Goal: Task Accomplishment & Management: Manage account settings

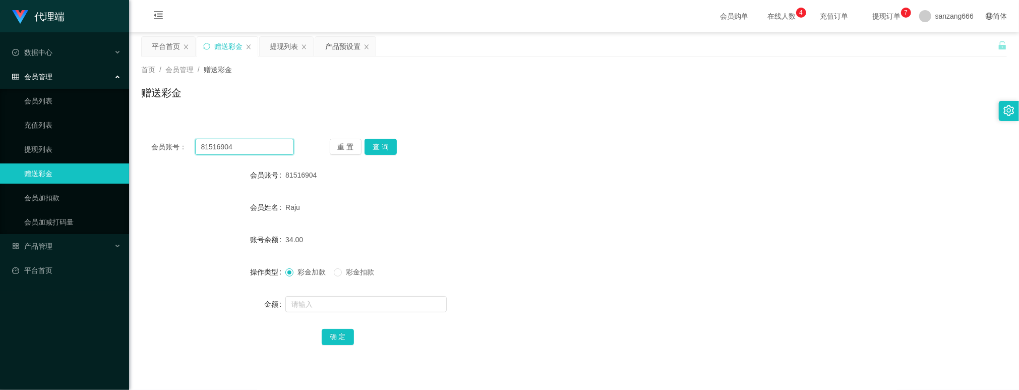
click at [216, 145] on input "81516904" at bounding box center [244, 147] width 99 height 16
paste input "8357867"
type input "88357867"
click at [383, 146] on button "查 询" at bounding box center [381, 147] width 32 height 16
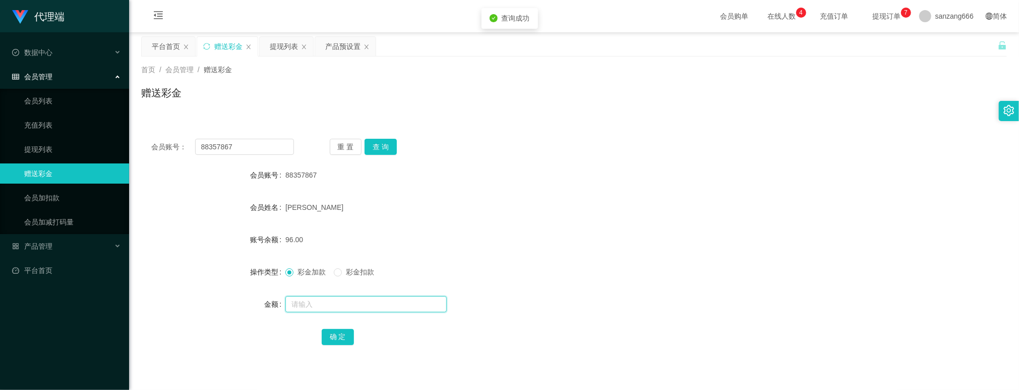
click at [331, 299] on input "text" at bounding box center [365, 304] width 161 height 16
type input "8"
click at [337, 333] on button "确 定" at bounding box center [338, 337] width 32 height 16
click at [217, 144] on input "88357867" at bounding box center [244, 147] width 99 height 16
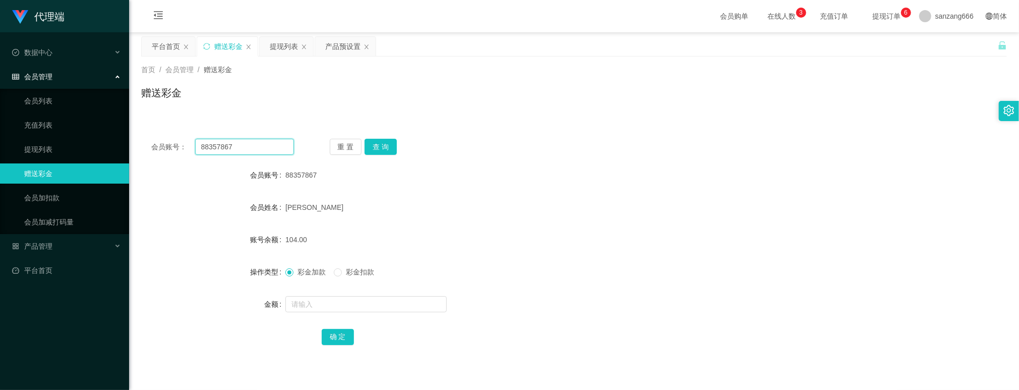
paste input "1516904"
type input "81516904"
drag, startPoint x: 386, startPoint y: 143, endPoint x: 386, endPoint y: 153, distance: 10.1
click at [386, 148] on button "查 询" at bounding box center [381, 147] width 32 height 16
click at [319, 311] on input "text" at bounding box center [365, 304] width 161 height 16
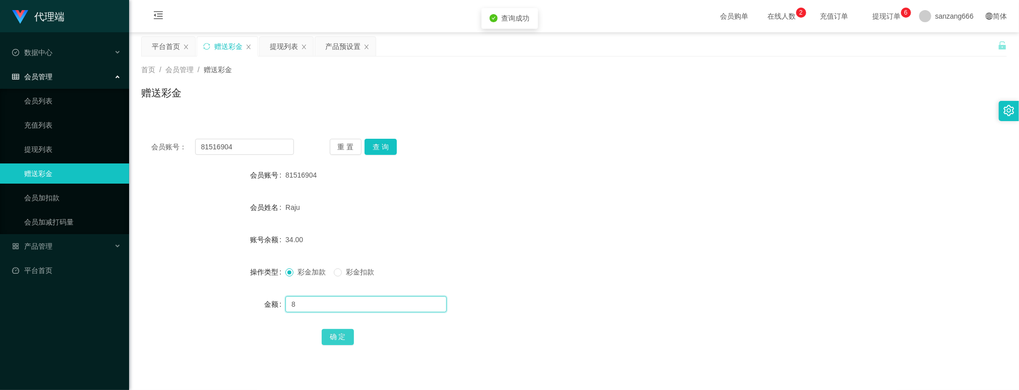
type input "8"
click at [341, 338] on button "确 定" at bounding box center [338, 337] width 32 height 16
click at [289, 46] on div "提现列表" at bounding box center [284, 46] width 28 height 19
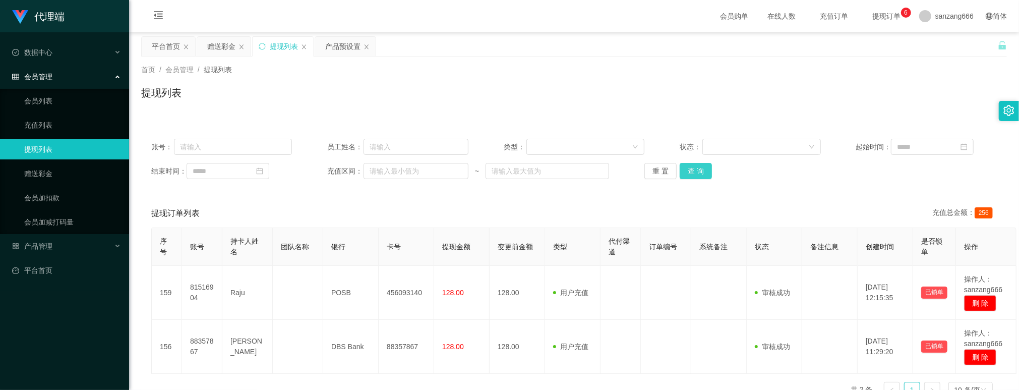
click at [684, 170] on button "查 询" at bounding box center [696, 171] width 32 height 16
click at [697, 166] on button "查 询" at bounding box center [696, 171] width 32 height 16
click at [211, 53] on div "赠送彩金" at bounding box center [221, 46] width 28 height 19
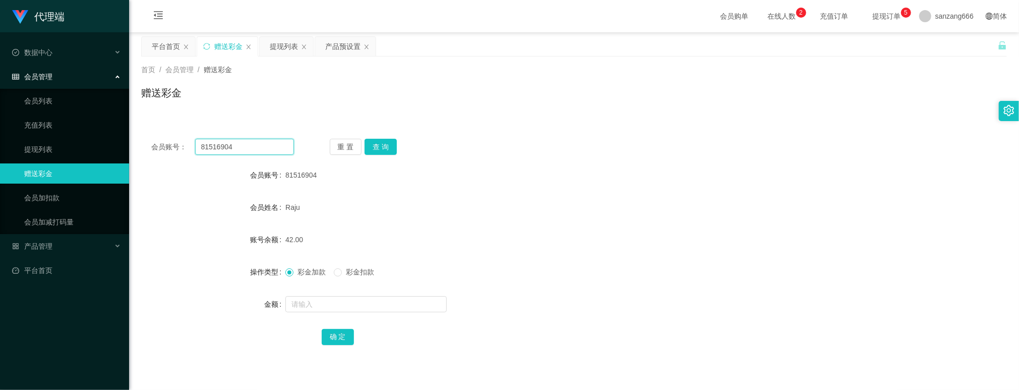
click at [228, 149] on input "81516904" at bounding box center [244, 147] width 99 height 16
paste input "8357867"
type input "88357867"
click at [387, 148] on button "查 询" at bounding box center [381, 147] width 32 height 16
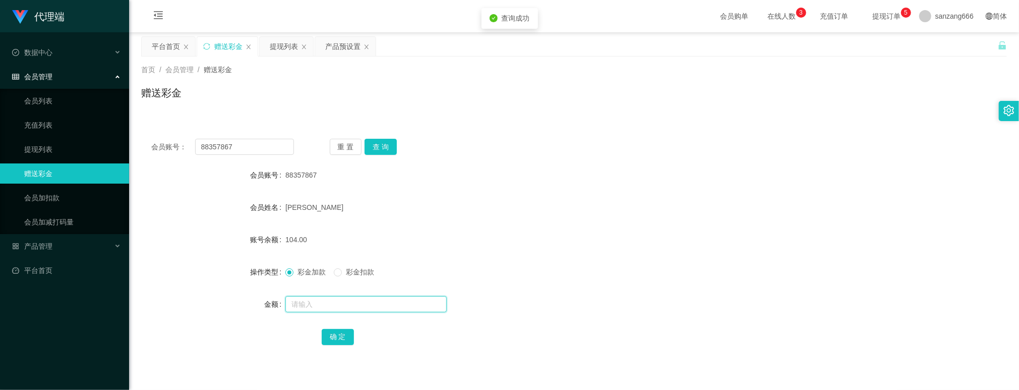
click at [329, 305] on input "text" at bounding box center [365, 304] width 161 height 16
type input "8"
click at [342, 330] on button "确 定" at bounding box center [338, 337] width 32 height 16
click at [212, 148] on input "88357867" at bounding box center [244, 147] width 99 height 16
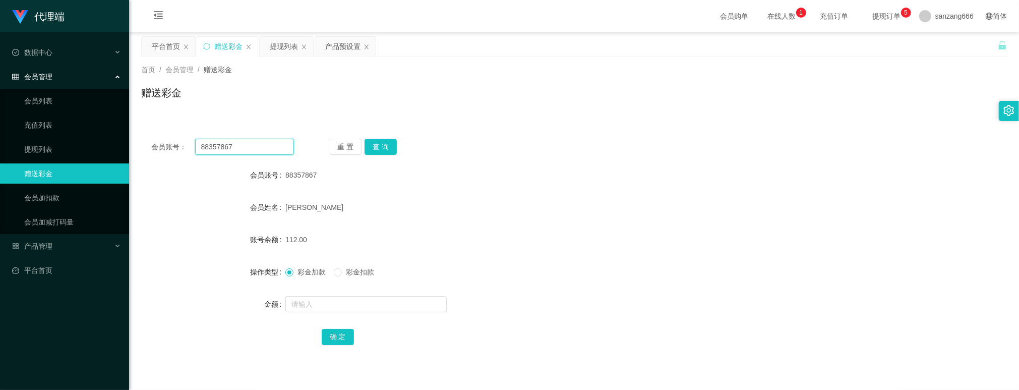
paste input "1516904"
type input "81516904"
click at [390, 147] on button "查 询" at bounding box center [381, 147] width 32 height 16
click at [335, 297] on input "text" at bounding box center [365, 304] width 161 height 16
type input "8"
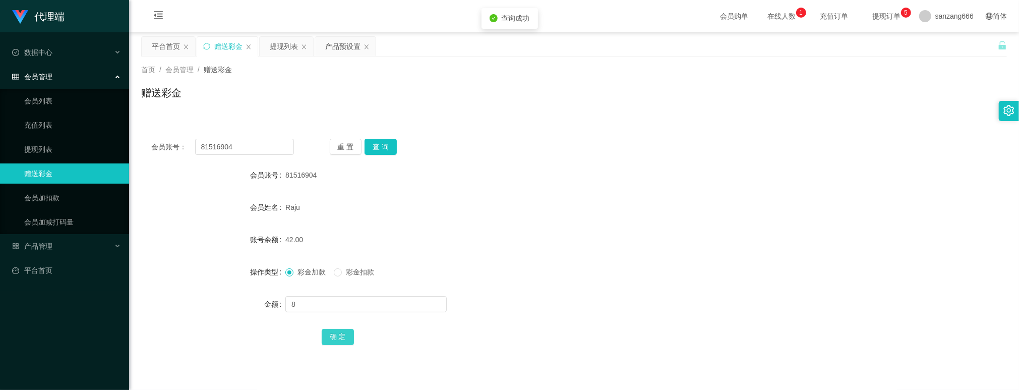
click at [331, 344] on button "确 定" at bounding box center [338, 337] width 32 height 16
click at [286, 43] on div "提现列表" at bounding box center [284, 46] width 28 height 19
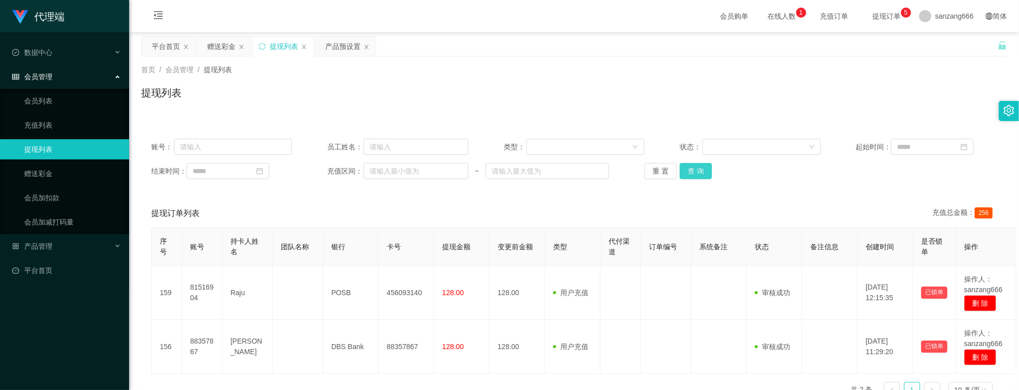
click at [691, 165] on button "查 询" at bounding box center [696, 171] width 32 height 16
click at [208, 44] on div "赠送彩金" at bounding box center [221, 46] width 28 height 19
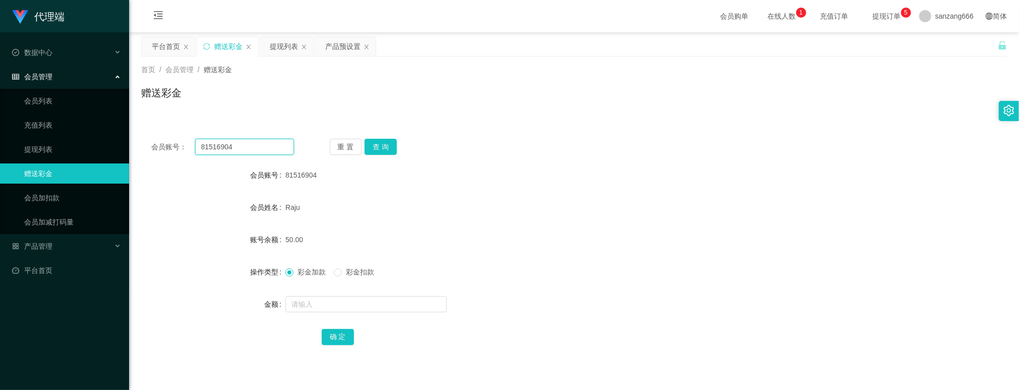
click at [226, 148] on input "81516904" at bounding box center [244, 147] width 99 height 16
paste input "8357867"
type input "88357867"
click at [379, 142] on button "查 询" at bounding box center [381, 147] width 32 height 16
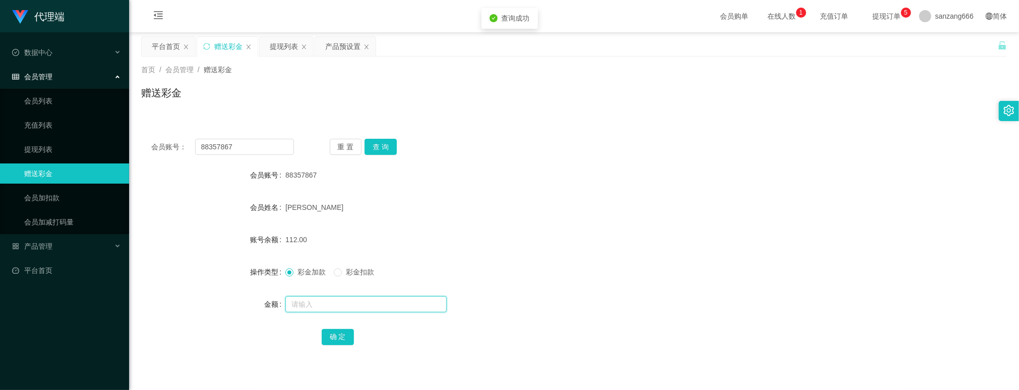
click at [311, 303] on input "text" at bounding box center [365, 304] width 161 height 16
type input "8"
drag, startPoint x: 331, startPoint y: 338, endPoint x: 333, endPoint y: 332, distance: 6.6
click at [331, 338] on button "确 定" at bounding box center [338, 337] width 32 height 16
click at [228, 151] on input "88357867" at bounding box center [244, 147] width 99 height 16
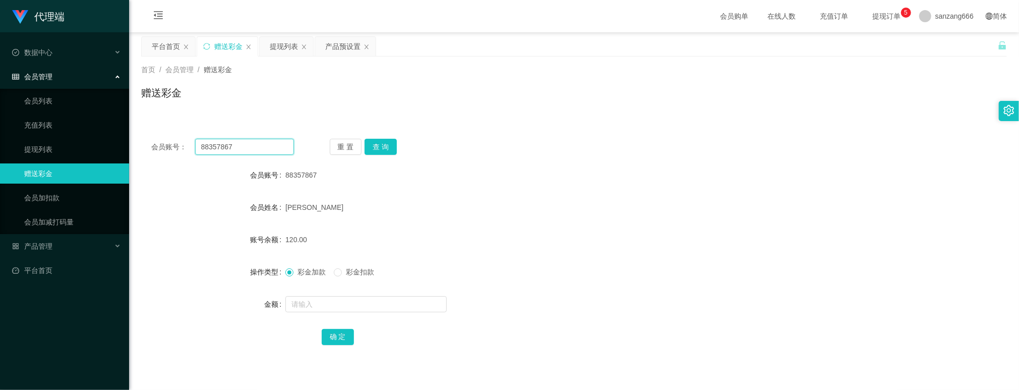
click at [228, 151] on input "88357867" at bounding box center [244, 147] width 99 height 16
paste input "1516904"
type input "81516904"
click at [376, 143] on button "查 询" at bounding box center [381, 147] width 32 height 16
click at [303, 301] on input "text" at bounding box center [365, 304] width 161 height 16
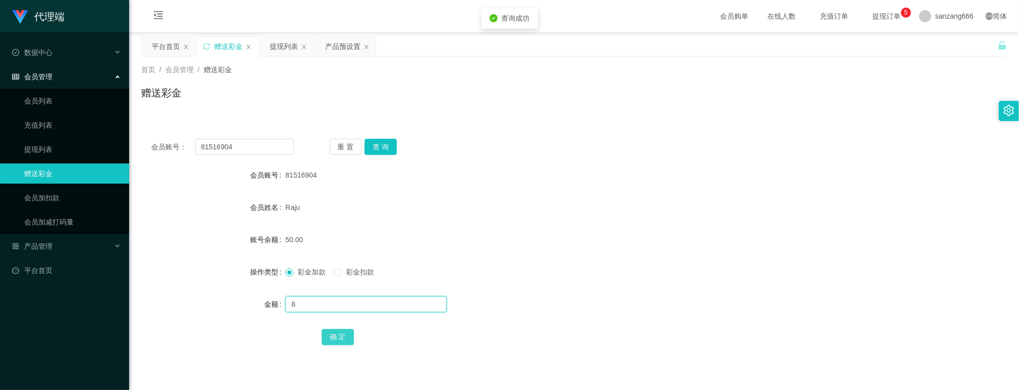
type input "8"
click at [347, 338] on button "确 定" at bounding box center [338, 337] width 32 height 16
click at [374, 146] on button "查 询" at bounding box center [381, 147] width 32 height 16
click at [297, 46] on div "提现列表" at bounding box center [284, 46] width 28 height 19
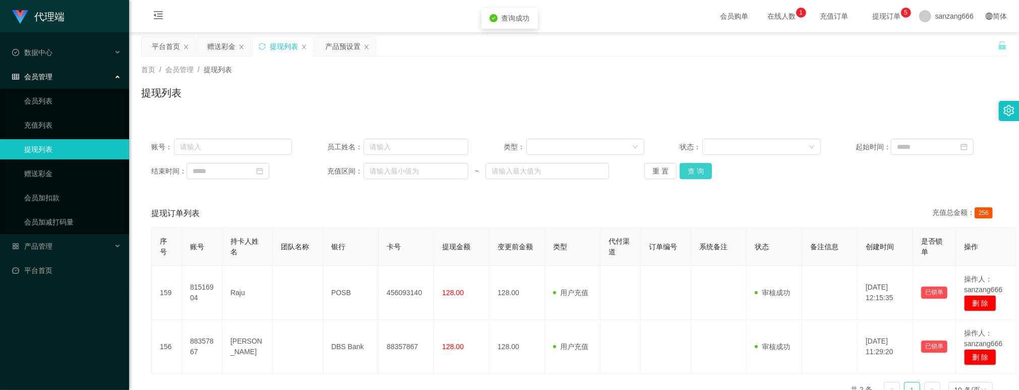
click at [694, 170] on button "查 询" at bounding box center [696, 171] width 32 height 16
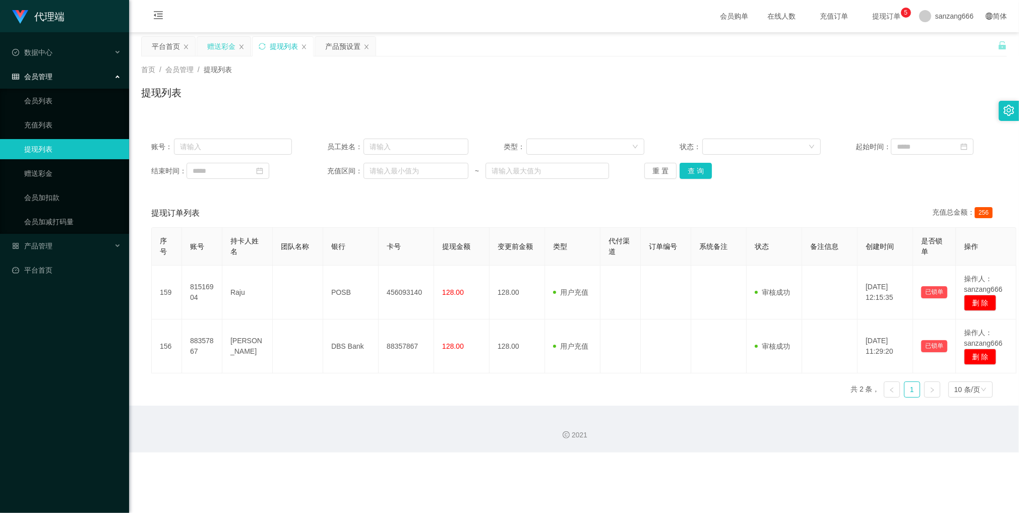
click at [218, 46] on div "赠送彩金" at bounding box center [221, 46] width 28 height 19
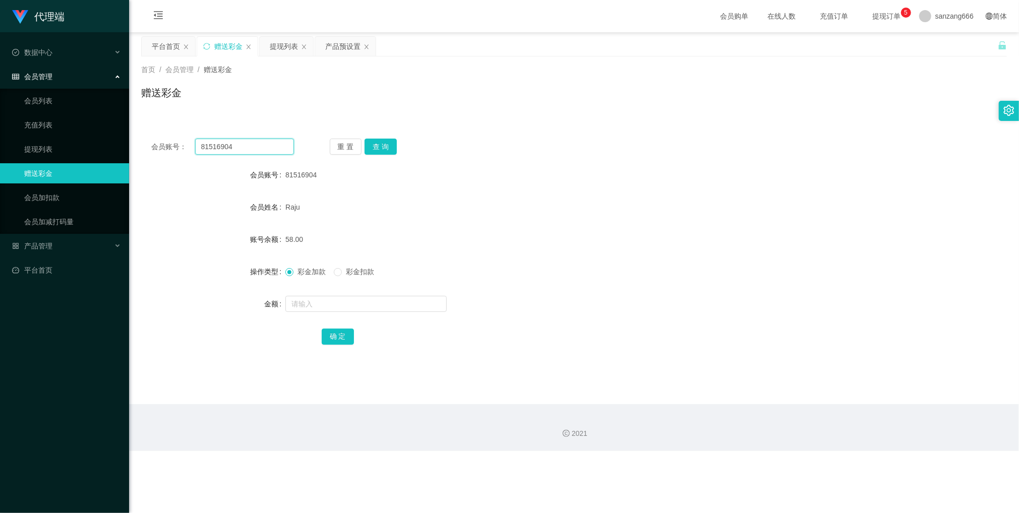
click at [218, 140] on input "81516904" at bounding box center [244, 147] width 99 height 16
drag, startPoint x: 383, startPoint y: 139, endPoint x: 391, endPoint y: 150, distance: 13.7
click at [383, 139] on button "查 询" at bounding box center [381, 147] width 32 height 16
click at [314, 307] on input "text" at bounding box center [365, 304] width 161 height 16
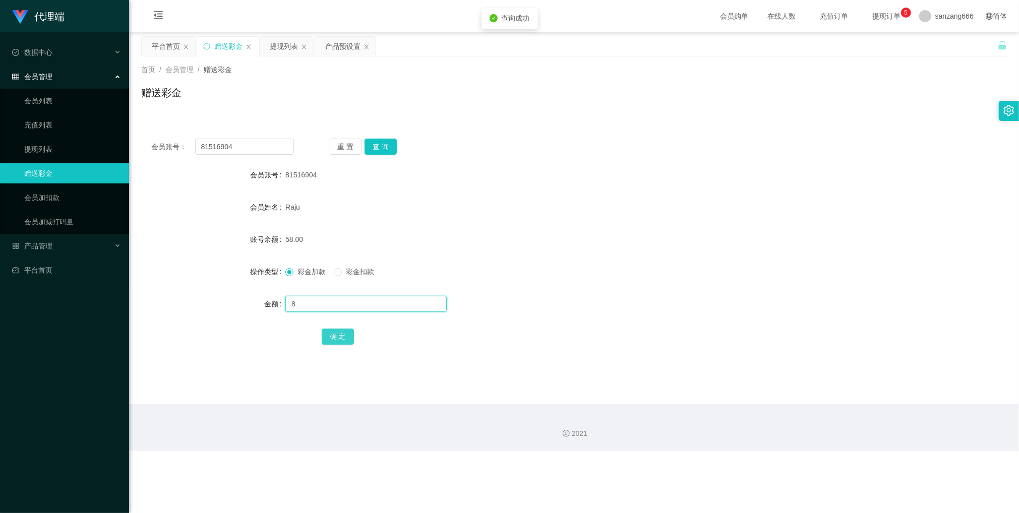
type input "8"
drag, startPoint x: 339, startPoint y: 333, endPoint x: 343, endPoint y: 328, distance: 6.9
click at [339, 333] on button "确 定" at bounding box center [338, 337] width 32 height 16
click at [228, 146] on input "81516904" at bounding box center [244, 147] width 99 height 16
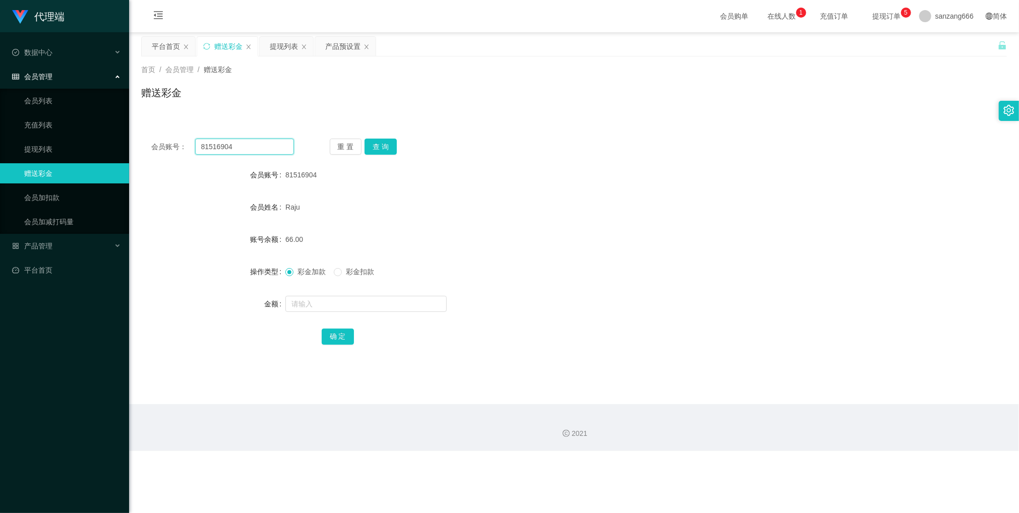
paste input "8357867"
type input "88357867"
drag, startPoint x: 384, startPoint y: 143, endPoint x: 384, endPoint y: 154, distance: 11.1
click at [384, 143] on button "查 询" at bounding box center [381, 147] width 32 height 16
click at [335, 306] on input "text" at bounding box center [365, 304] width 161 height 16
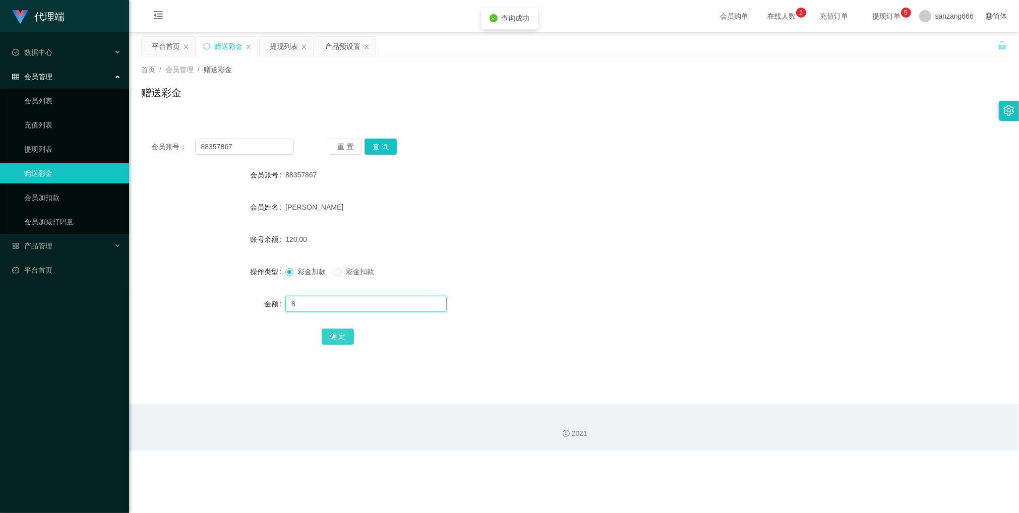
type input "8"
click at [338, 337] on button "确 定" at bounding box center [338, 337] width 32 height 16
click at [238, 144] on input "88357867" at bounding box center [244, 147] width 99 height 16
paste input "1516904"
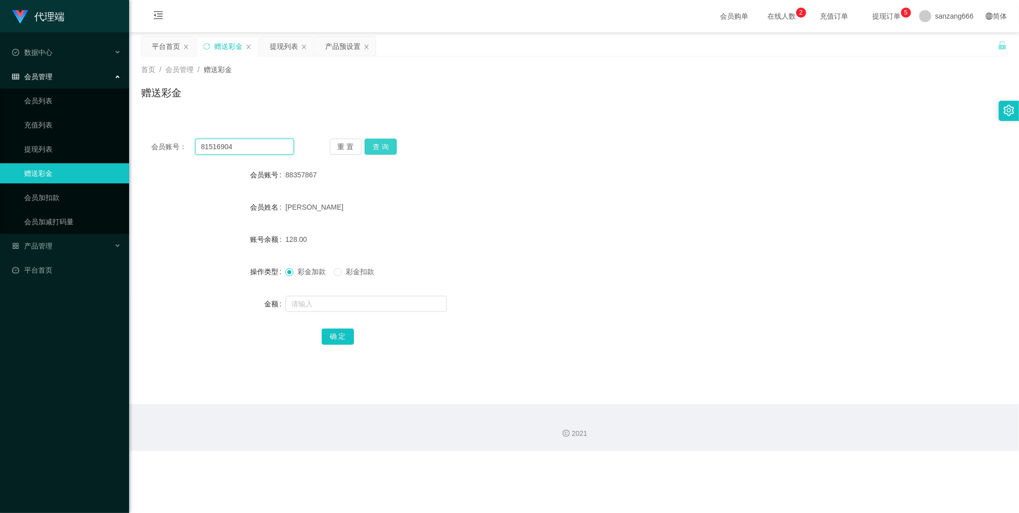
type input "81516904"
click at [377, 146] on button "查 询" at bounding box center [381, 147] width 32 height 16
click at [299, 313] on div at bounding box center [537, 304] width 505 height 20
click at [305, 307] on input "text" at bounding box center [365, 304] width 161 height 16
type input "8"
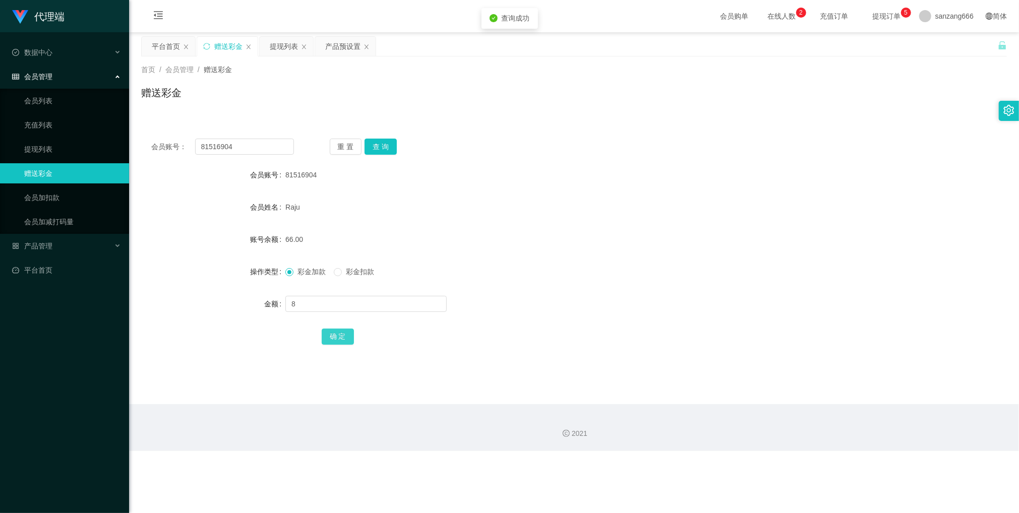
click at [341, 340] on button "确 定" at bounding box center [338, 337] width 32 height 16
click at [233, 151] on input "81516904" at bounding box center [244, 147] width 99 height 16
paste input "8357867"
type input "88357867"
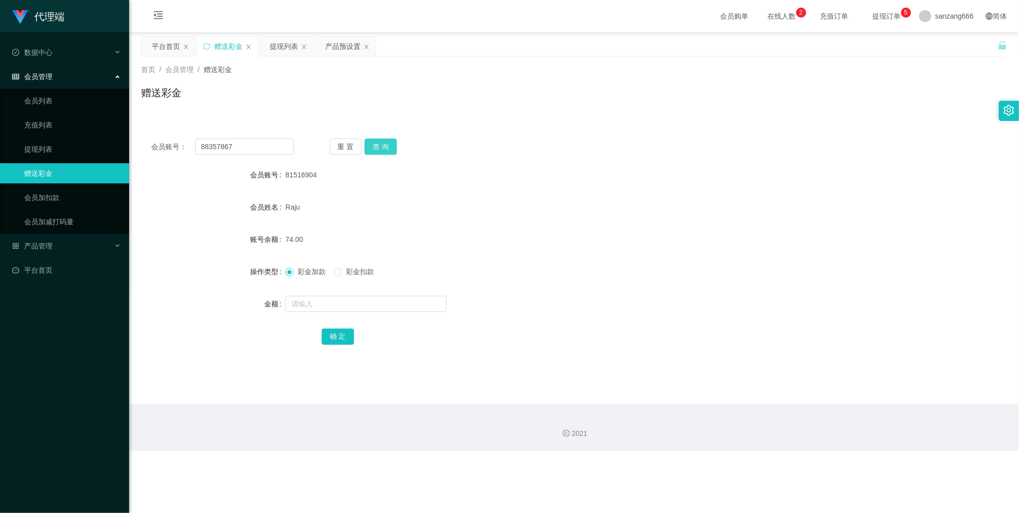
click at [375, 154] on button "查 询" at bounding box center [381, 147] width 32 height 16
click at [315, 309] on input "text" at bounding box center [365, 304] width 161 height 16
type input "8"
click at [332, 339] on button "确 定" at bounding box center [338, 337] width 32 height 16
click at [293, 43] on div "提现列表" at bounding box center [284, 46] width 28 height 19
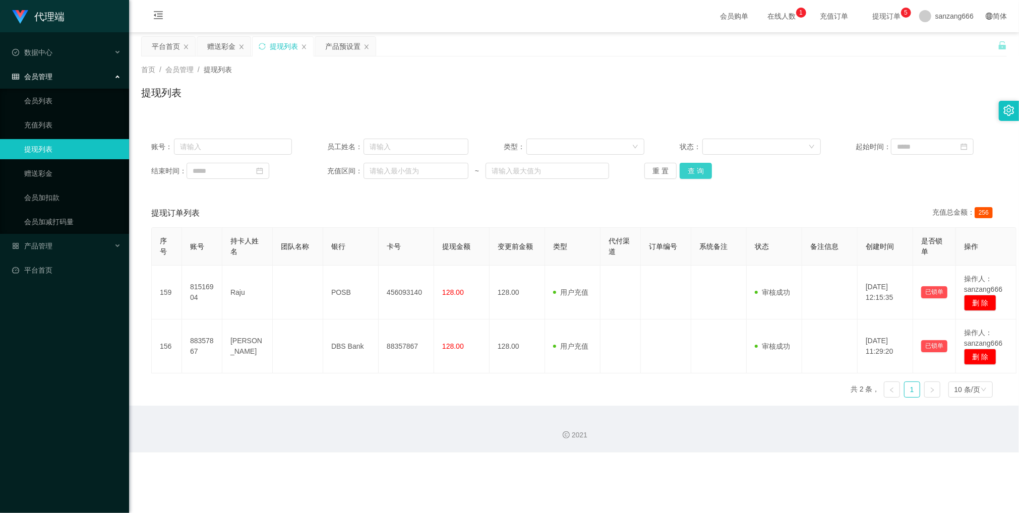
click at [686, 167] on button "查 询" at bounding box center [696, 171] width 32 height 16
click at [224, 51] on div "赠送彩金" at bounding box center [221, 46] width 28 height 19
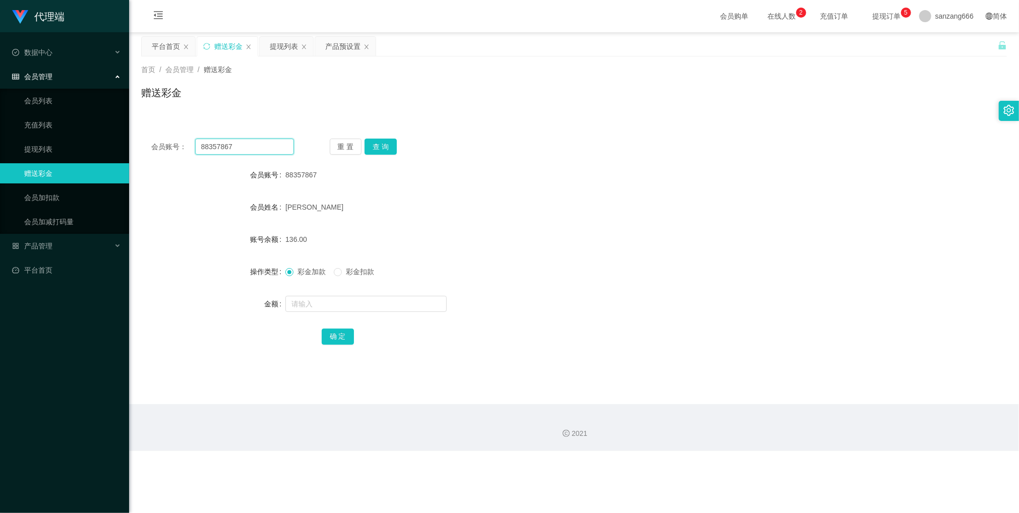
click at [226, 144] on input "88357867" at bounding box center [244, 147] width 99 height 16
click at [377, 146] on button "查 询" at bounding box center [381, 147] width 32 height 16
click at [318, 308] on input "text" at bounding box center [365, 304] width 161 height 16
type input "208"
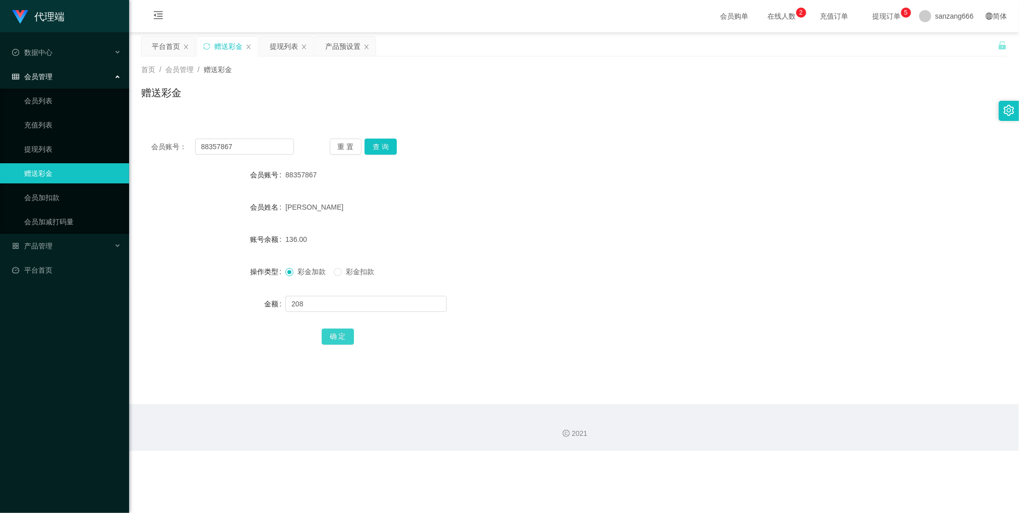
click at [347, 341] on button "确 定" at bounding box center [338, 337] width 32 height 16
click at [926, 243] on div "账号余额 344.00" at bounding box center [574, 239] width 866 height 20
click at [287, 47] on div "提现列表" at bounding box center [284, 46] width 28 height 19
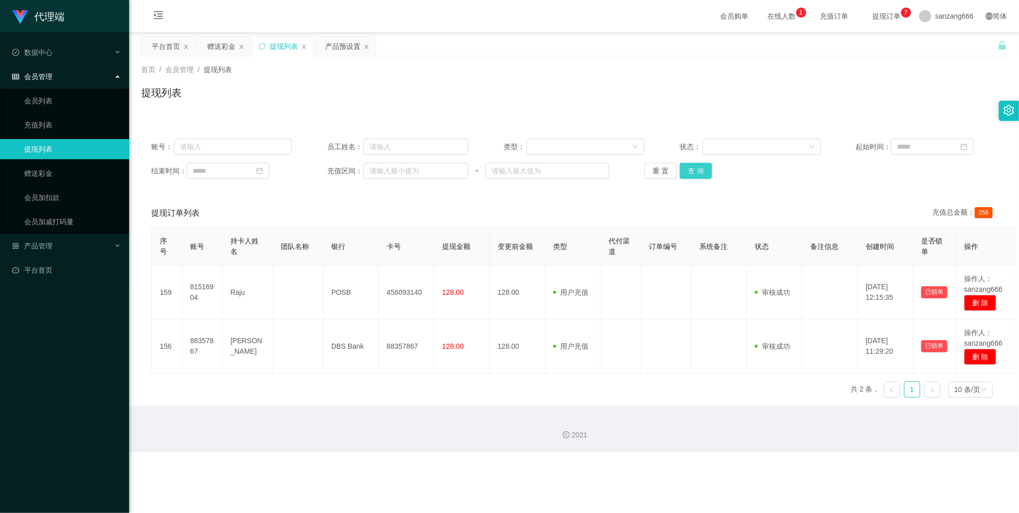
click at [693, 172] on button "查 询" at bounding box center [696, 171] width 32 height 16
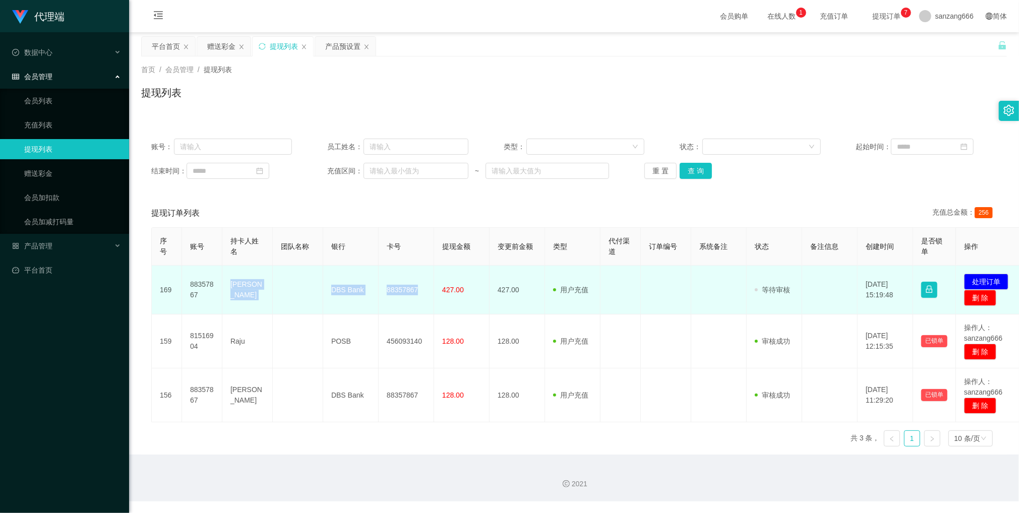
drag, startPoint x: 226, startPoint y: 283, endPoint x: 420, endPoint y: 295, distance: 194.5
click at [420, 295] on tr "169 88357867 [PERSON_NAME] DBS Bank 88357867 427.00 427.00 用户充值 人工扣款 审核驳回 审核成功 …" at bounding box center [587, 290] width 871 height 49
copy tr "[PERSON_NAME] DBS Bank 88357867"
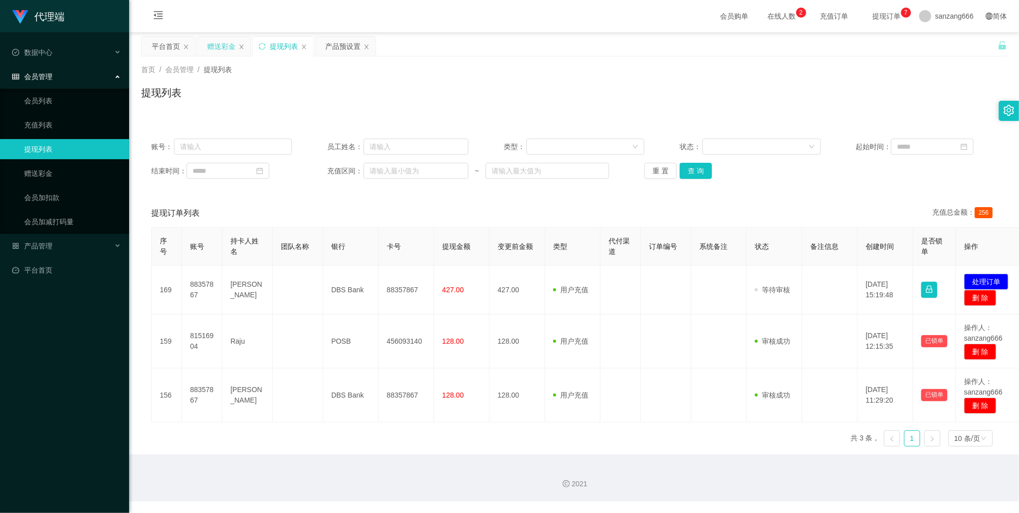
click at [222, 36] on div "赠送彩金" at bounding box center [224, 46] width 54 height 20
click at [220, 43] on div "赠送彩金" at bounding box center [221, 46] width 28 height 19
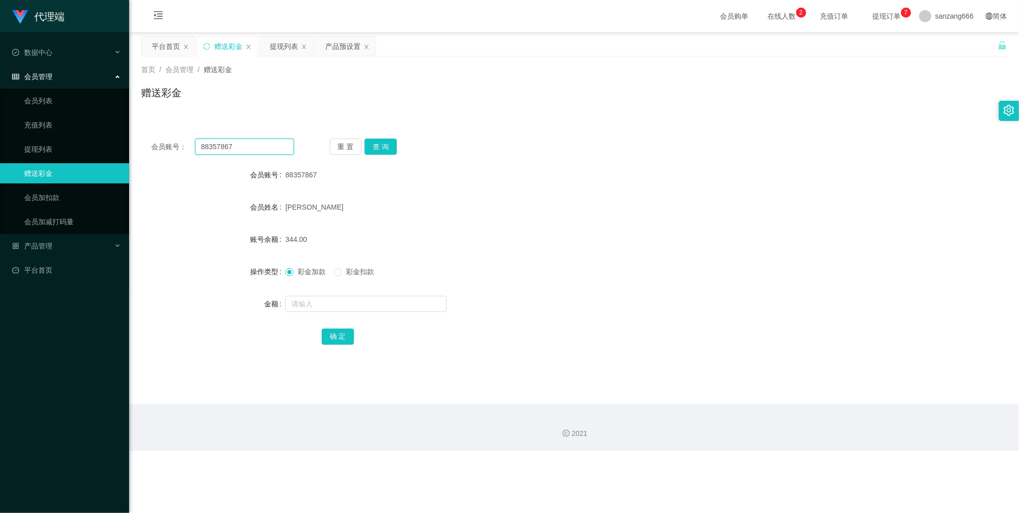
click at [208, 144] on input "88357867" at bounding box center [244, 147] width 99 height 16
click at [386, 145] on button "查 询" at bounding box center [381, 147] width 32 height 16
click at [299, 311] on input "text" at bounding box center [365, 304] width 161 height 16
type input "8"
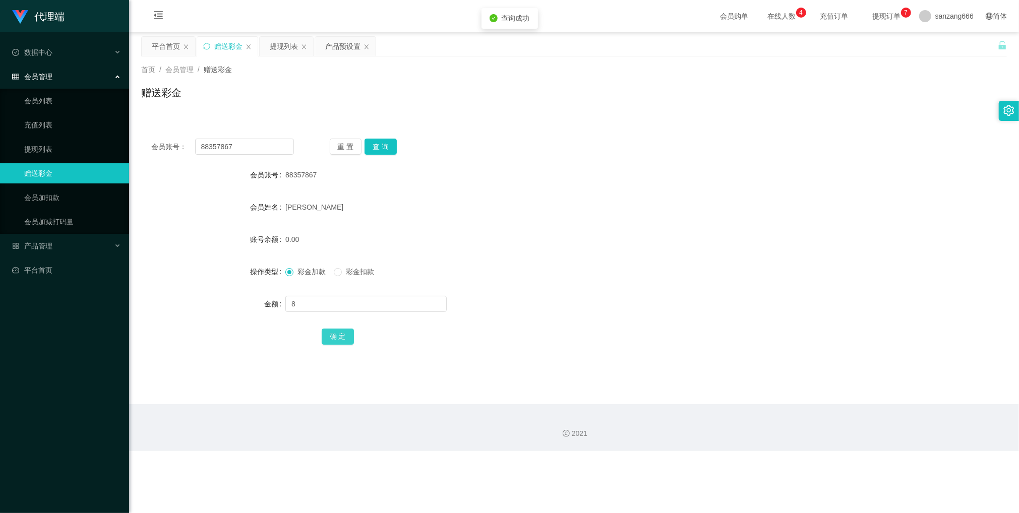
click at [338, 333] on button "确 定" at bounding box center [338, 337] width 32 height 16
click at [280, 45] on div "提现列表" at bounding box center [284, 46] width 28 height 19
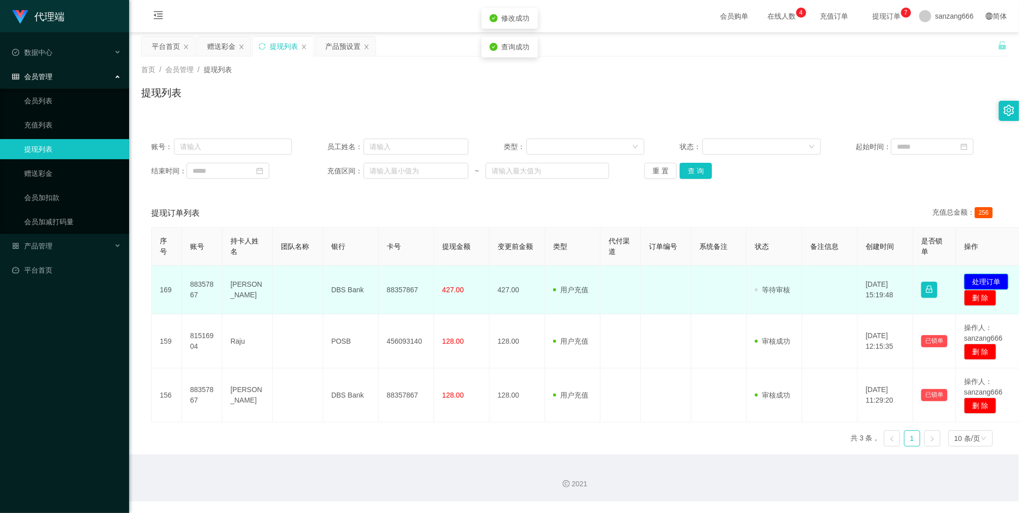
click at [973, 284] on button "处理订单" at bounding box center [986, 282] width 44 height 16
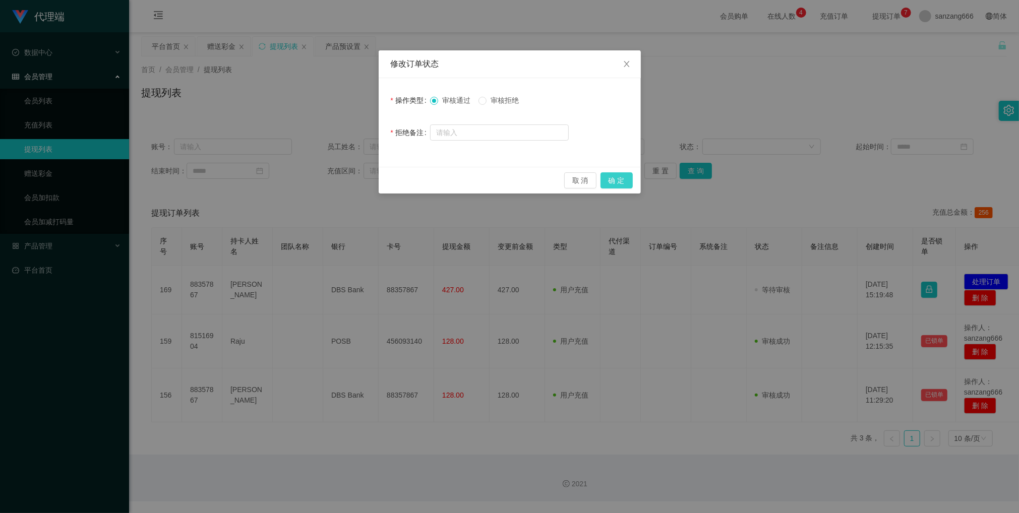
click at [618, 180] on button "确 定" at bounding box center [616, 180] width 32 height 16
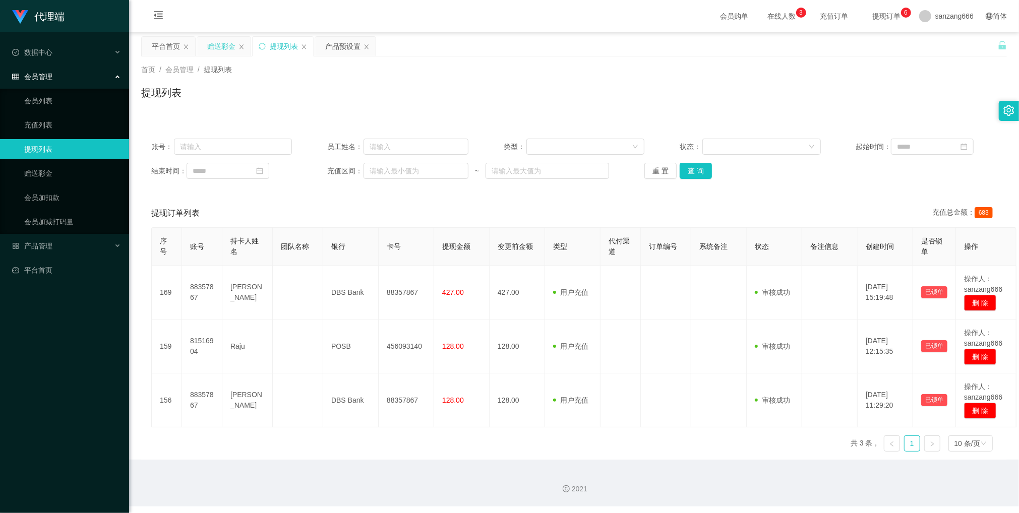
click at [217, 41] on div "赠送彩金" at bounding box center [221, 46] width 28 height 19
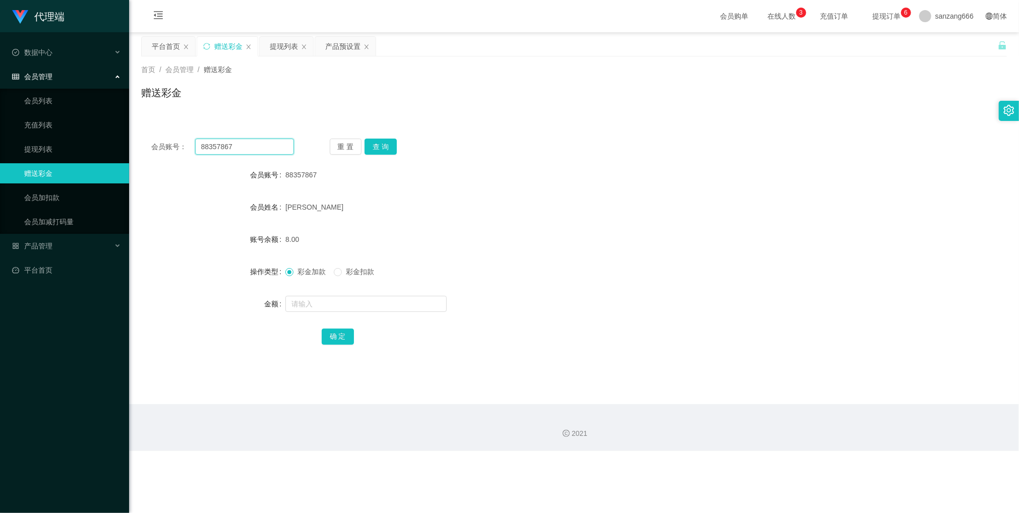
click at [228, 148] on input "88357867" at bounding box center [244, 147] width 99 height 16
paste input "1516904"
type input "81516904"
click at [382, 147] on button "查 询" at bounding box center [381, 147] width 32 height 16
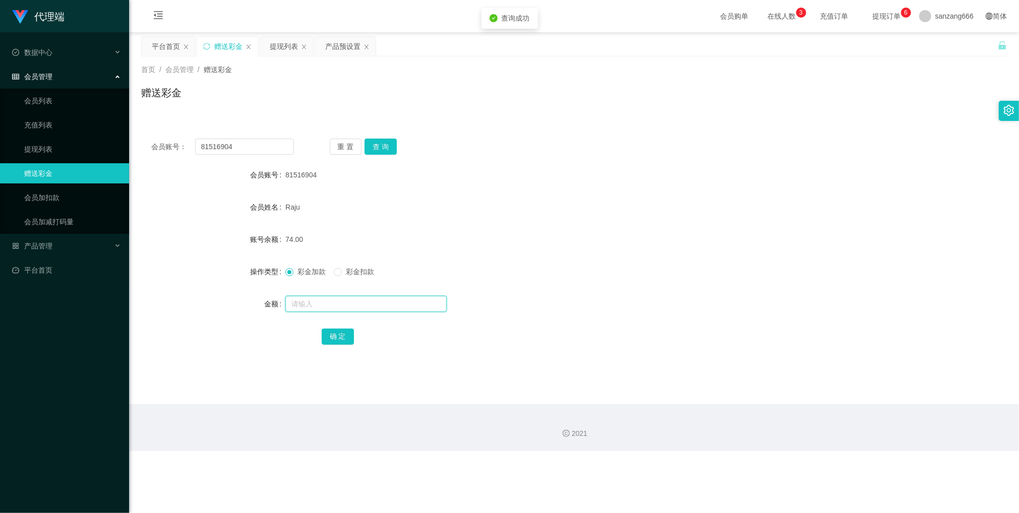
click at [315, 306] on input "text" at bounding box center [365, 304] width 161 height 16
type input "8"
click at [327, 335] on button "确 定" at bounding box center [338, 337] width 32 height 16
click at [287, 44] on div "提现列表" at bounding box center [284, 46] width 28 height 19
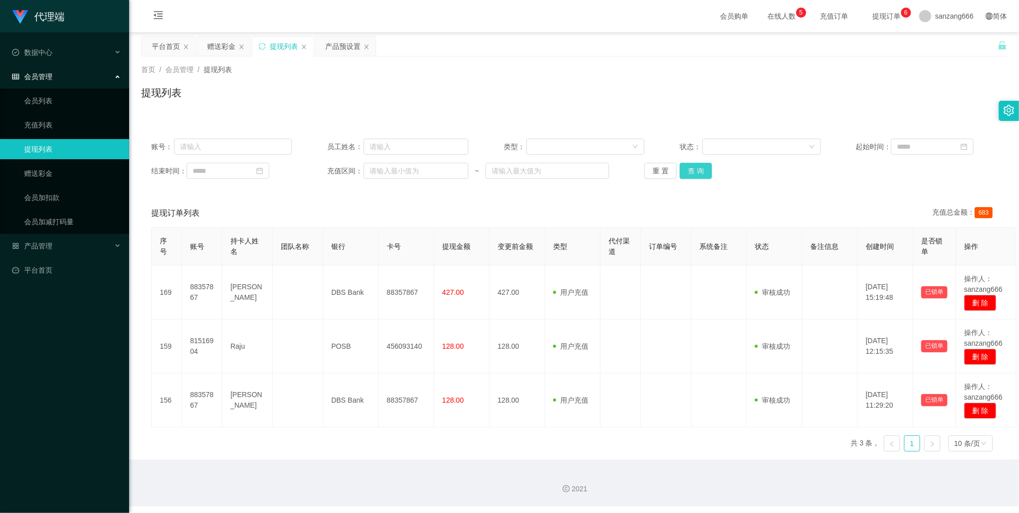
click at [691, 173] on button "查 询" at bounding box center [696, 171] width 32 height 16
click at [692, 169] on button "查 询" at bounding box center [696, 171] width 32 height 16
click at [692, 173] on button "查 询" at bounding box center [696, 171] width 32 height 16
click at [688, 168] on button "查 询" at bounding box center [696, 171] width 32 height 16
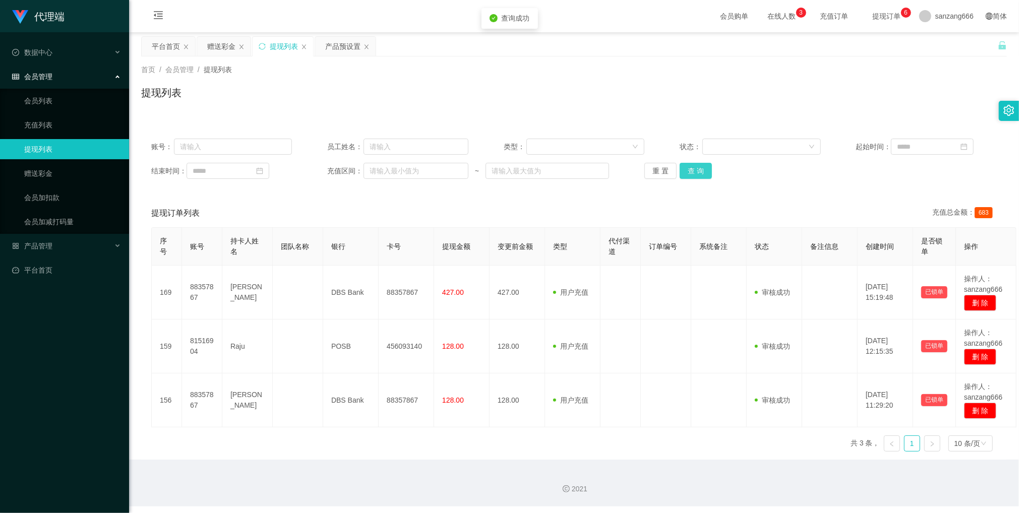
click at [690, 164] on button "查 询" at bounding box center [696, 171] width 32 height 16
click at [690, 163] on button "查 询" at bounding box center [696, 171] width 32 height 16
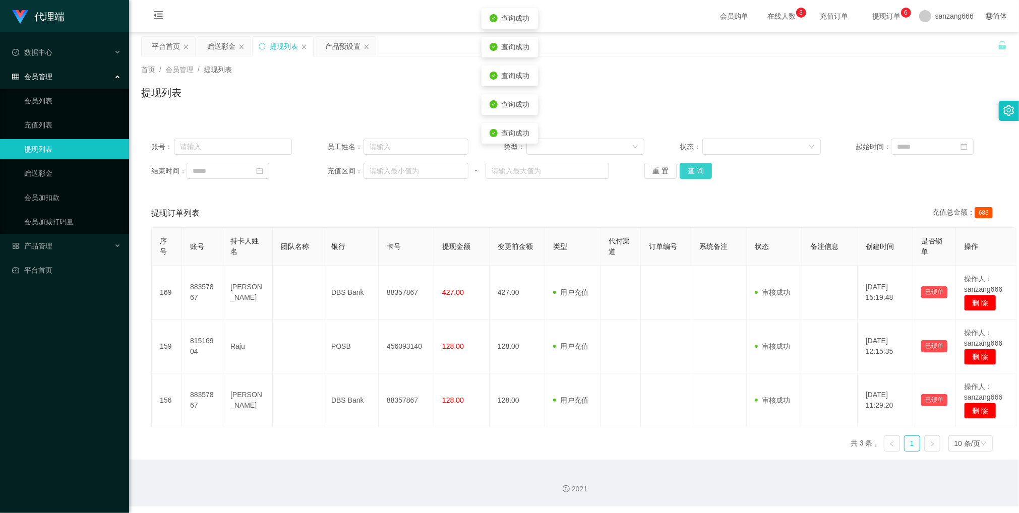
click at [690, 163] on button "查 询" at bounding box center [696, 171] width 32 height 16
click at [690, 163] on button "查 询" at bounding box center [701, 171] width 43 height 16
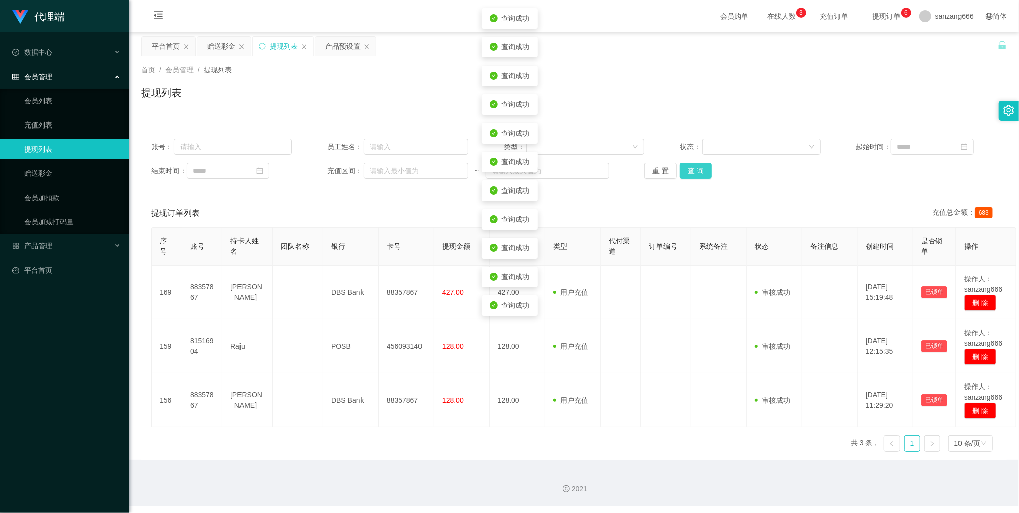
click at [690, 163] on button "查 询" at bounding box center [696, 171] width 32 height 16
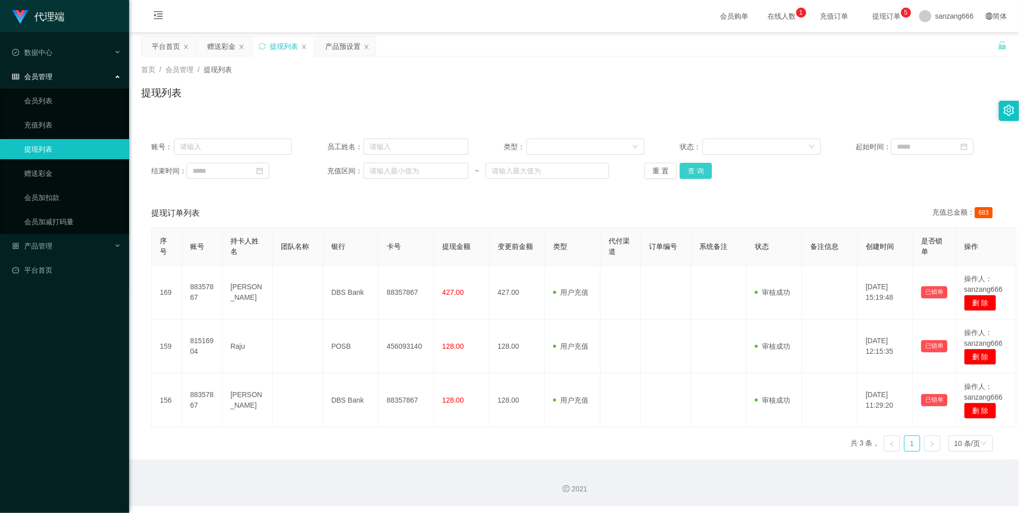
click at [695, 168] on button "查 询" at bounding box center [696, 171] width 32 height 16
click at [684, 170] on button "查 询" at bounding box center [696, 171] width 32 height 16
click at [694, 172] on button "查 询" at bounding box center [696, 171] width 32 height 16
click at [696, 167] on button "查 询" at bounding box center [696, 171] width 32 height 16
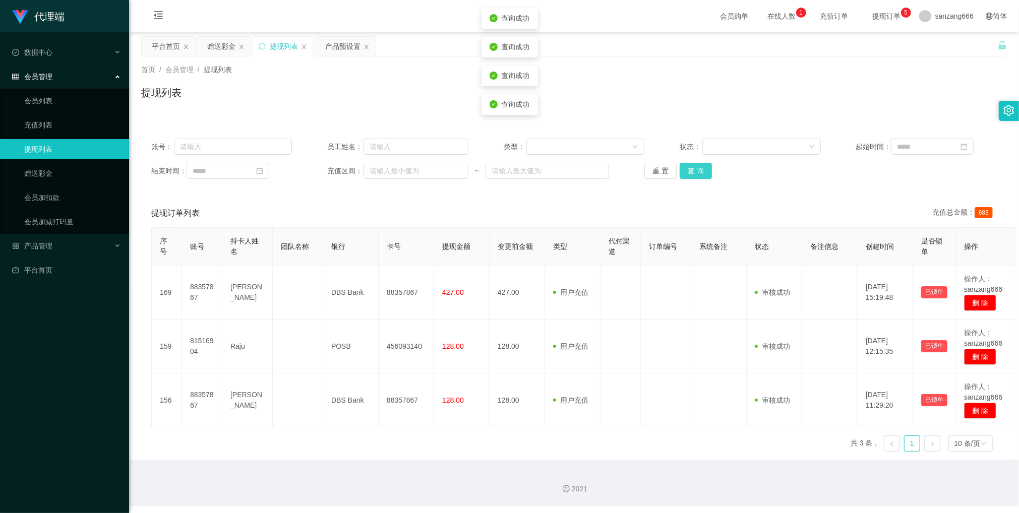
click at [696, 167] on button "查 询" at bounding box center [696, 171] width 32 height 16
click at [696, 166] on button "查 询" at bounding box center [696, 171] width 32 height 16
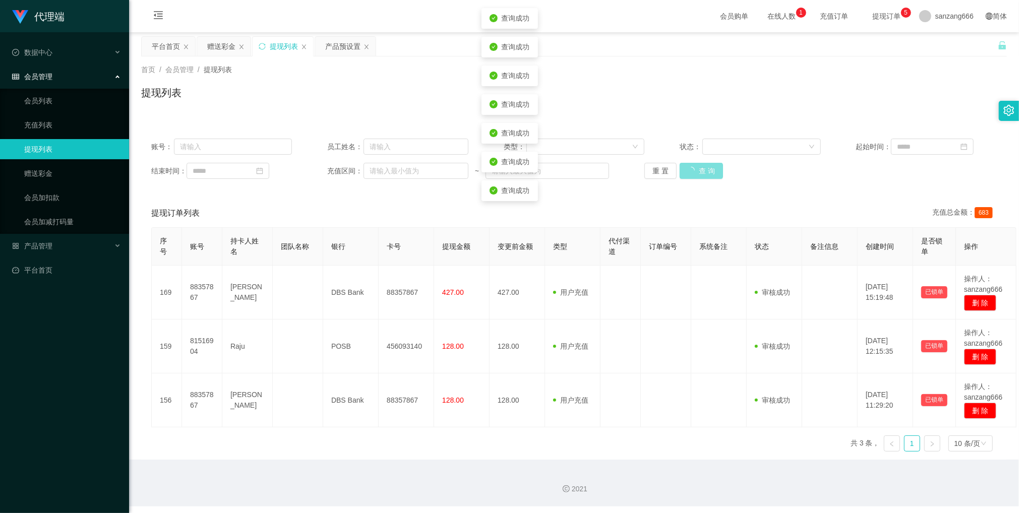
click at [696, 167] on button "查 询" at bounding box center [701, 171] width 43 height 16
click at [696, 167] on button "查 询" at bounding box center [696, 171] width 32 height 16
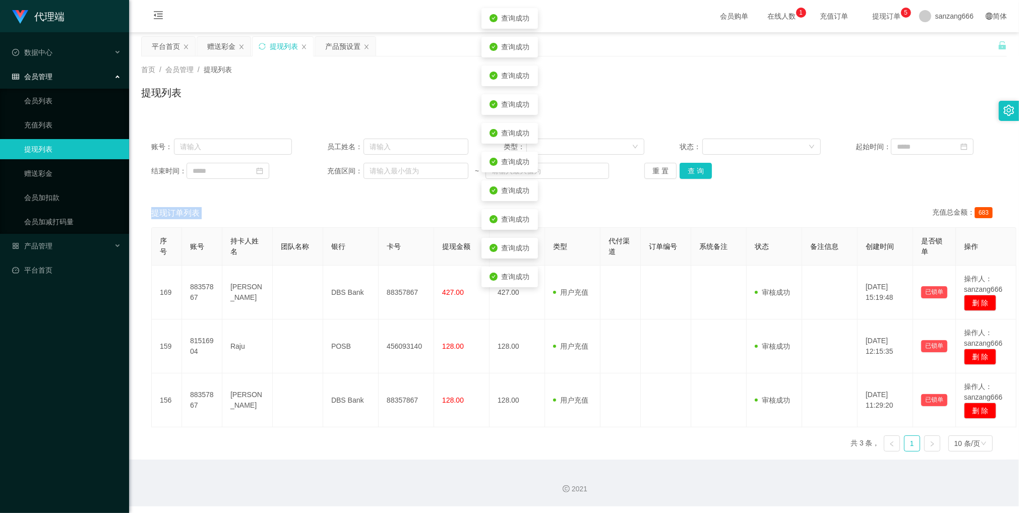
click at [696, 167] on div "重 置 查 询" at bounding box center [714, 171] width 141 height 16
click at [696, 167] on button "查 询" at bounding box center [696, 171] width 32 height 16
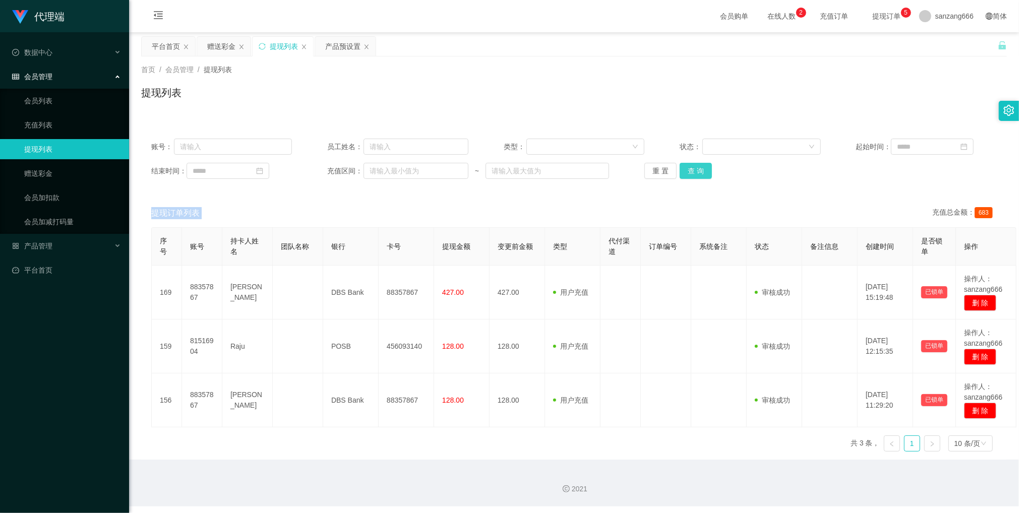
click at [702, 173] on button "查 询" at bounding box center [696, 171] width 32 height 16
click at [705, 173] on button "查 询" at bounding box center [696, 171] width 32 height 16
click at [688, 164] on button "查 询" at bounding box center [696, 171] width 32 height 16
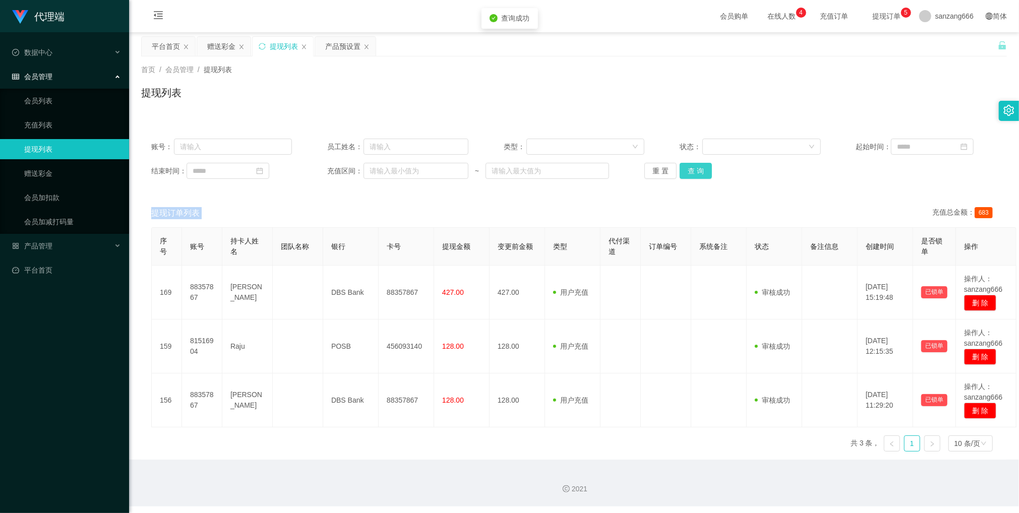
click at [688, 175] on button "查 询" at bounding box center [696, 171] width 32 height 16
click at [688, 178] on button "查 询" at bounding box center [696, 171] width 32 height 16
drag, startPoint x: 688, startPoint y: 178, endPoint x: 726, endPoint y: 151, distance: 47.4
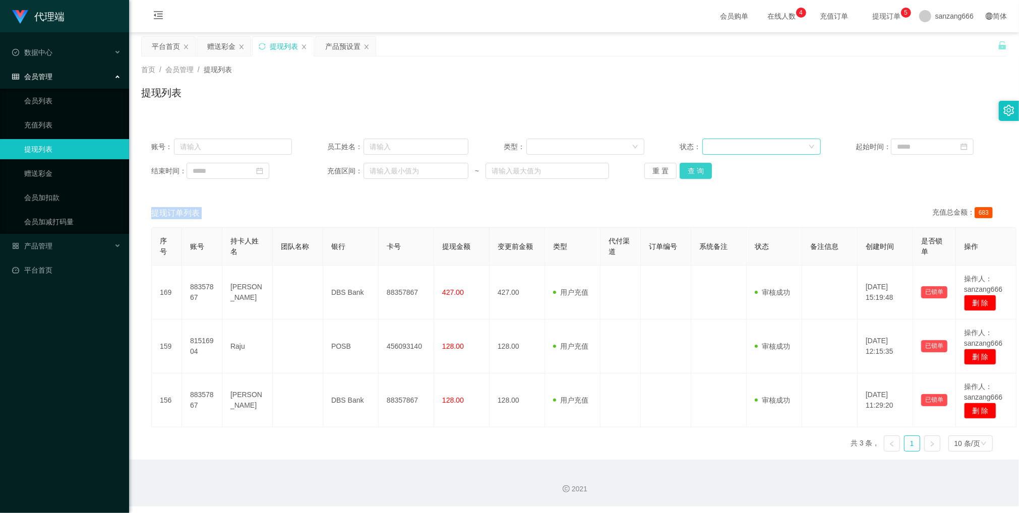
click at [726, 151] on div "账号： 员工姓名： 类型： 状态： 起始时间： 结束时间： 充值区间： ~ 重 置 查 询" at bounding box center [574, 159] width 866 height 60
click at [688, 168] on button "查 询" at bounding box center [696, 171] width 32 height 16
click at [700, 175] on button "查 询" at bounding box center [696, 171] width 32 height 16
click at [697, 170] on button "查 询" at bounding box center [696, 171] width 32 height 16
click at [697, 171] on button "查 询" at bounding box center [696, 171] width 32 height 16
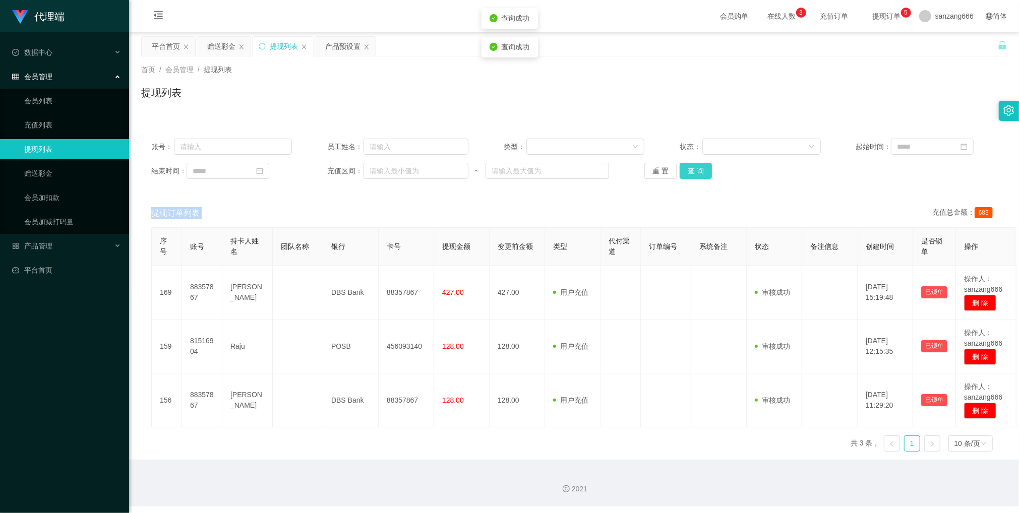
click at [697, 171] on button "查 询" at bounding box center [696, 171] width 32 height 16
click at [697, 170] on button "查 询" at bounding box center [696, 171] width 32 height 16
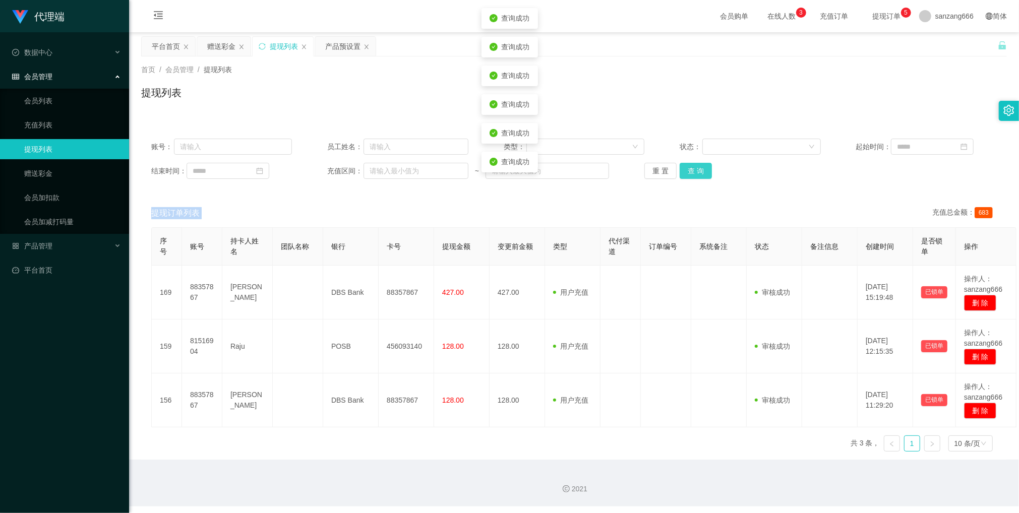
click at [697, 170] on button "查 询" at bounding box center [696, 171] width 32 height 16
click at [698, 170] on button "查 询" at bounding box center [701, 171] width 43 height 16
click at [698, 170] on button "查 询" at bounding box center [696, 171] width 32 height 16
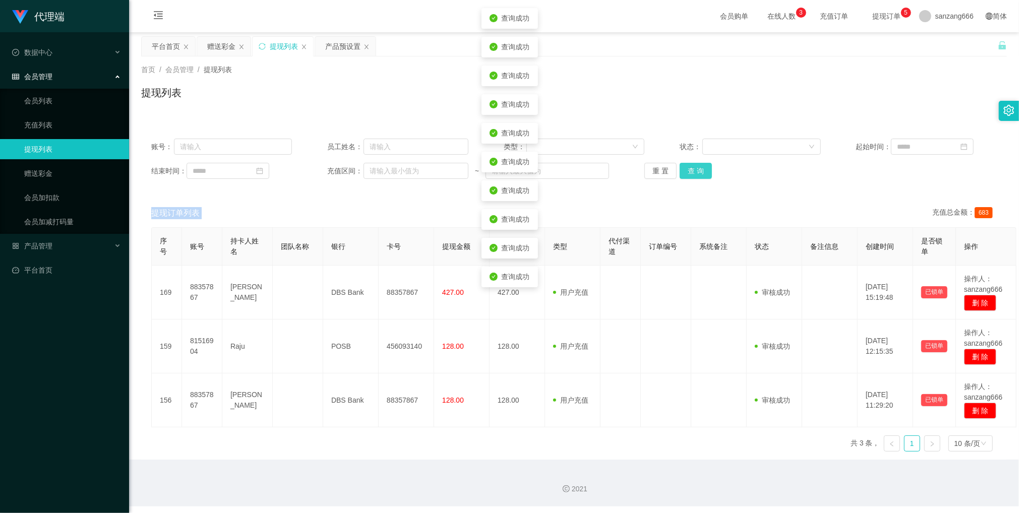
click at [698, 170] on button "查 询" at bounding box center [696, 171] width 32 height 16
click at [698, 170] on div "重 置 查 询" at bounding box center [714, 171] width 141 height 16
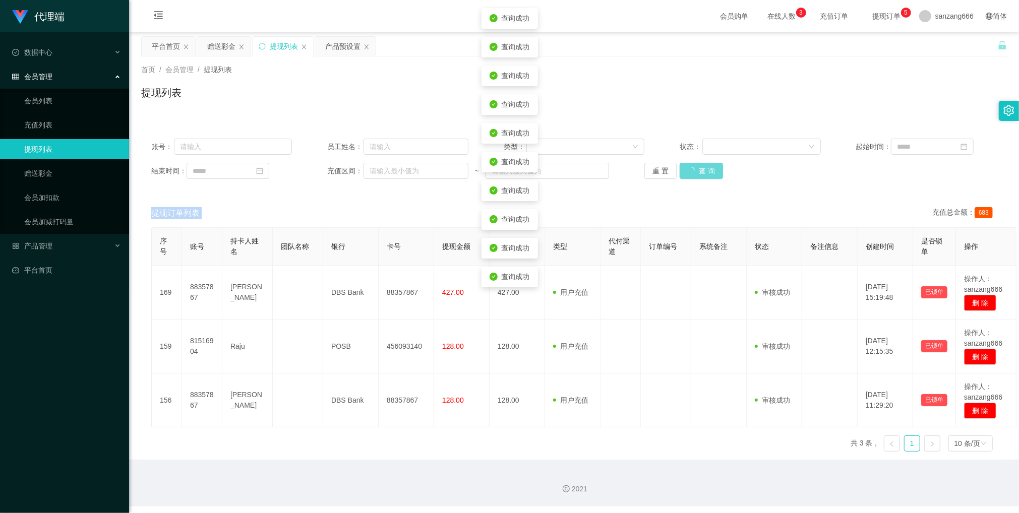
click at [698, 170] on div "重 置 查 询" at bounding box center [714, 171] width 141 height 16
click at [698, 170] on button "查 询" at bounding box center [696, 171] width 32 height 16
click at [696, 170] on button "查 询" at bounding box center [696, 171] width 32 height 16
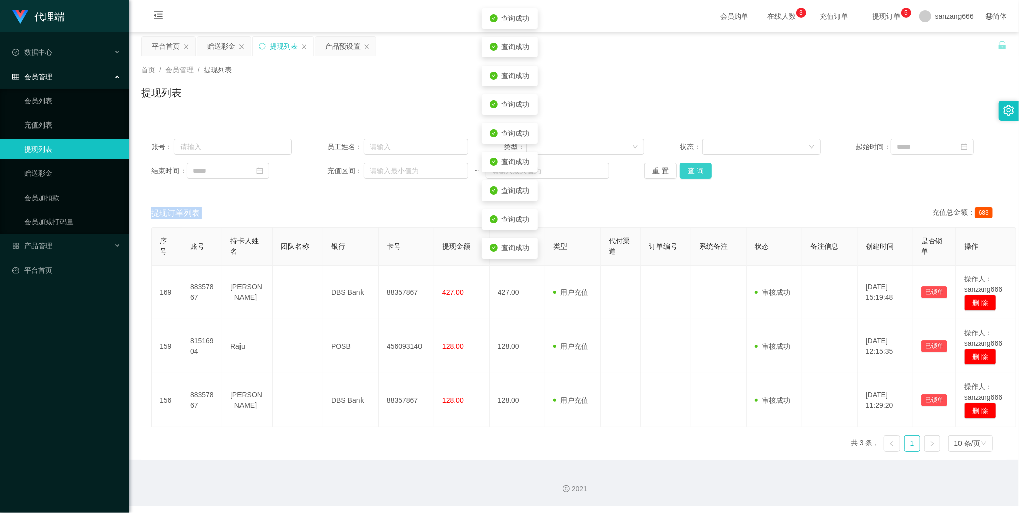
click at [696, 170] on button "查 询" at bounding box center [696, 171] width 32 height 16
click at [696, 170] on button "查 询" at bounding box center [701, 171] width 43 height 16
click at [698, 170] on button "查 询" at bounding box center [696, 171] width 32 height 16
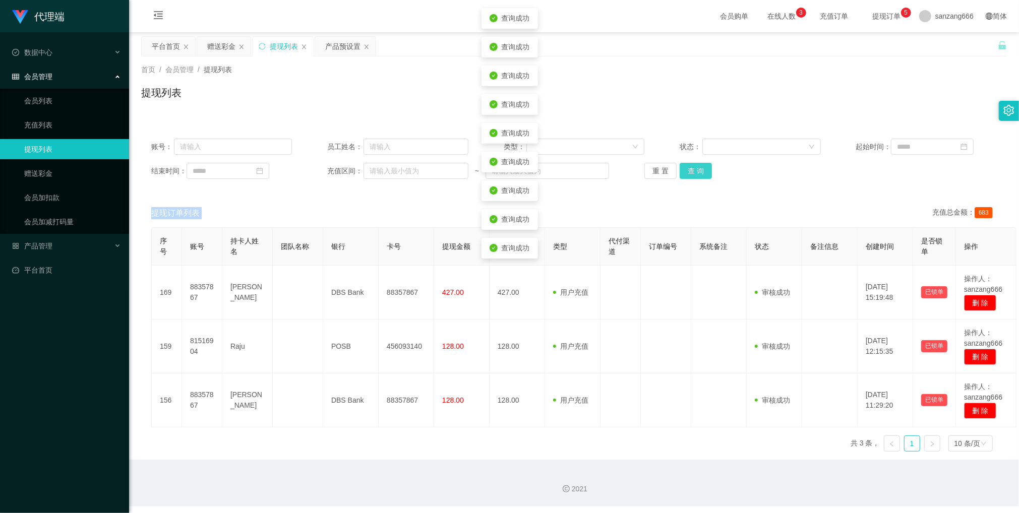
click at [698, 170] on button "查 询" at bounding box center [696, 171] width 32 height 16
click at [698, 170] on button "查 询" at bounding box center [701, 171] width 43 height 16
click at [700, 169] on button "查 询" at bounding box center [701, 171] width 43 height 16
click at [700, 170] on button "查 询" at bounding box center [696, 171] width 32 height 16
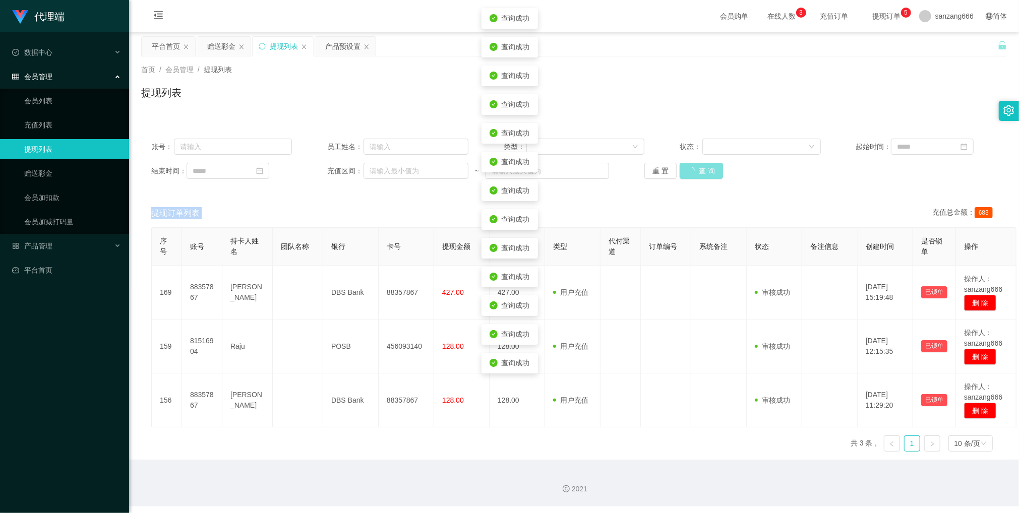
click at [700, 170] on button "查 询" at bounding box center [701, 171] width 43 height 16
click at [700, 170] on div "重 置 查 询" at bounding box center [714, 171] width 141 height 16
click at [700, 170] on button "查 询" at bounding box center [696, 171] width 32 height 16
click at [701, 169] on button "查 询" at bounding box center [696, 171] width 32 height 16
click at [701, 169] on button "查 询" at bounding box center [701, 171] width 43 height 16
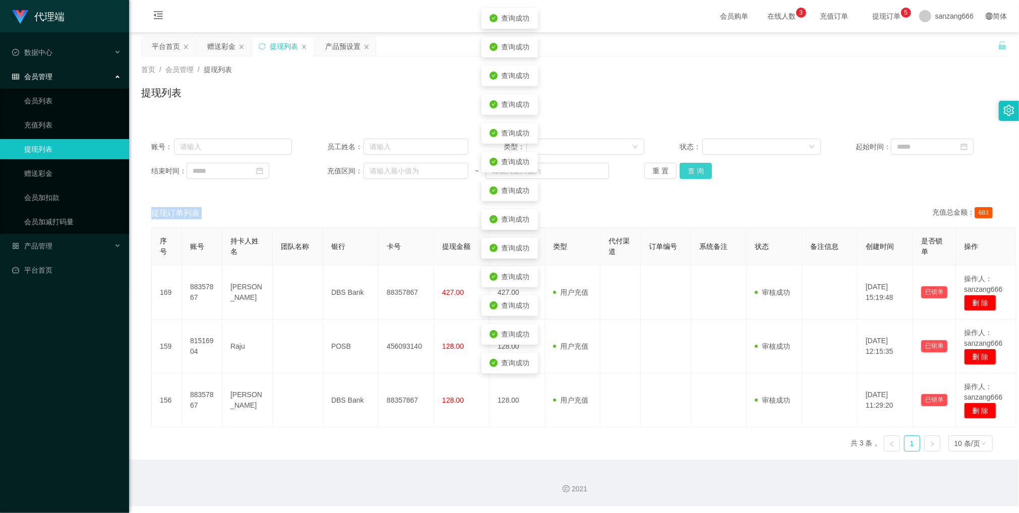
click at [702, 169] on button "查 询" at bounding box center [696, 171] width 32 height 16
click at [702, 169] on button "查 询" at bounding box center [701, 171] width 43 height 16
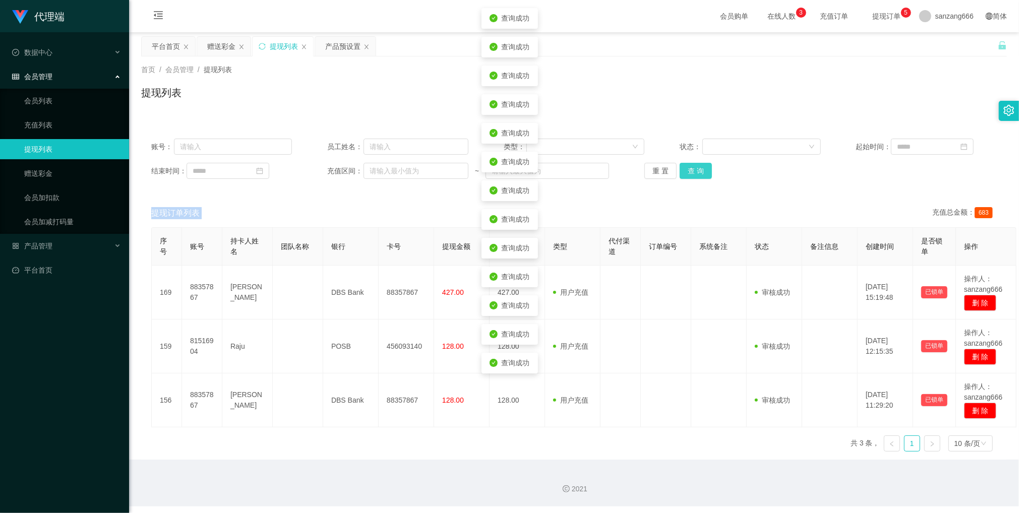
click at [702, 169] on button "查 询" at bounding box center [696, 171] width 32 height 16
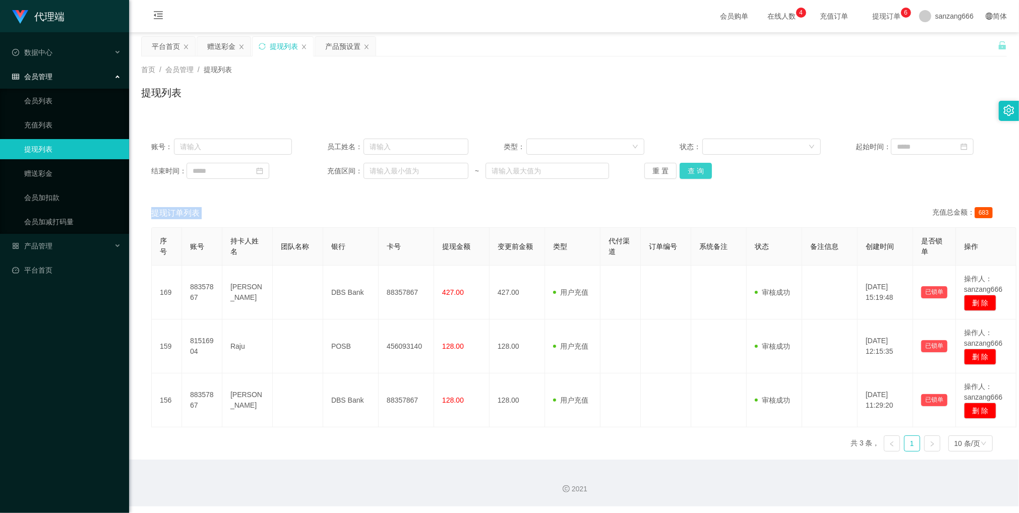
click at [704, 172] on button "查 询" at bounding box center [696, 171] width 32 height 16
click at [703, 174] on button "查 询" at bounding box center [696, 171] width 32 height 16
click at [335, 41] on div "产品预设置" at bounding box center [342, 46] width 35 height 19
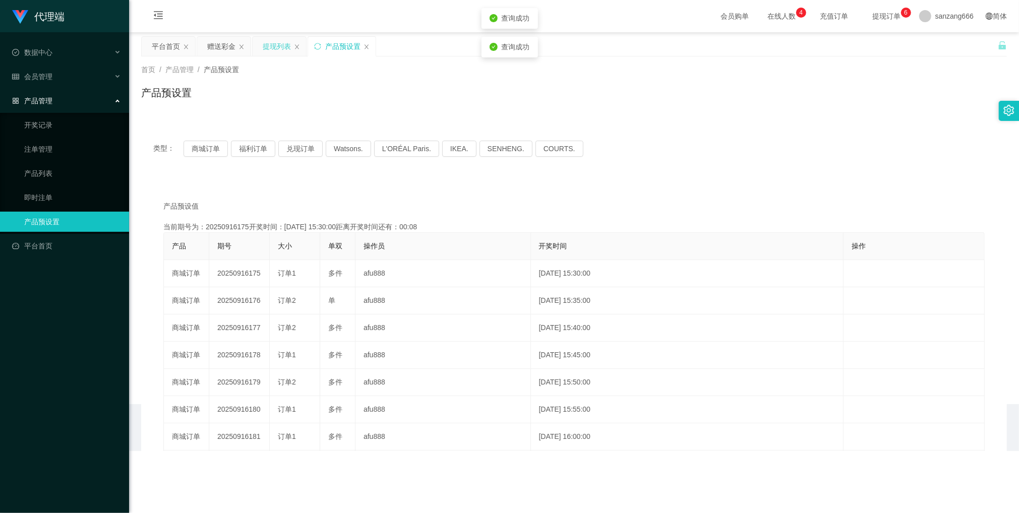
click at [273, 45] on div "提现列表" at bounding box center [277, 46] width 28 height 19
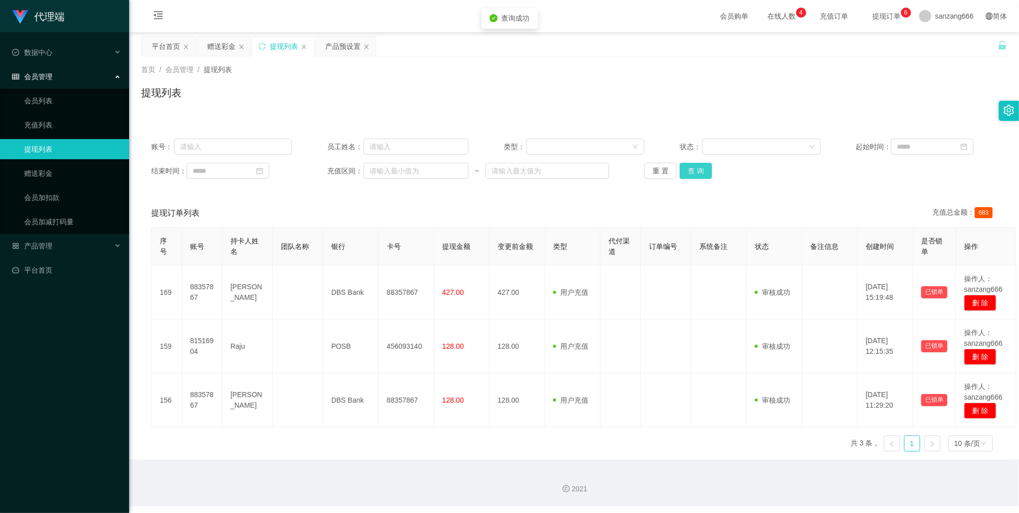
click at [682, 170] on button "查 询" at bounding box center [696, 171] width 32 height 16
click at [227, 45] on div "赠送彩金" at bounding box center [221, 46] width 28 height 19
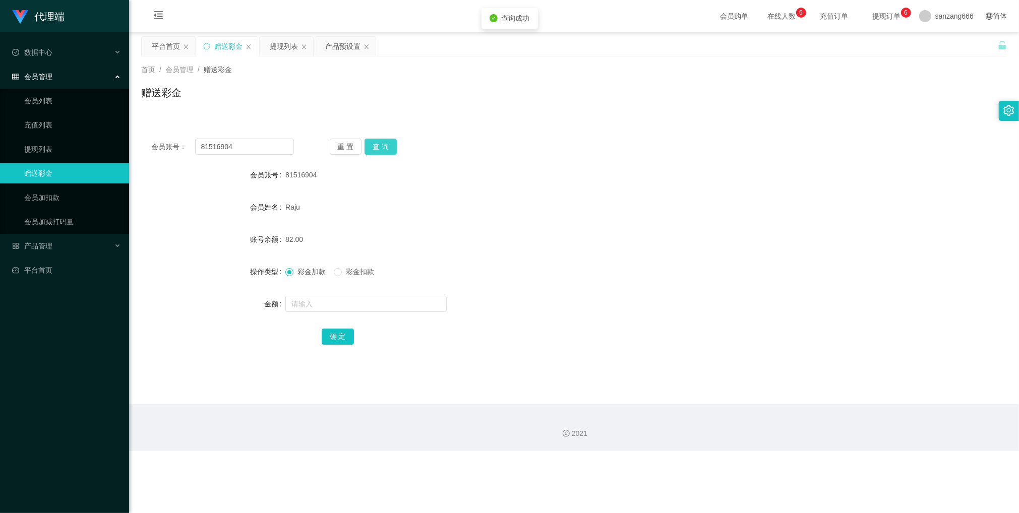
click at [385, 140] on button "查 询" at bounding box center [381, 147] width 32 height 16
click at [388, 137] on div "会员账号： 81516904 重 置 查 询 会员账号 81516904 会员姓名 Raju 账号余额 82.00 操作类型 彩金加款 彩金扣款 金额 确 定" at bounding box center [574, 249] width 866 height 240
click at [386, 142] on button "查 询" at bounding box center [381, 147] width 32 height 16
click at [281, 46] on div "提现列表" at bounding box center [284, 46] width 28 height 19
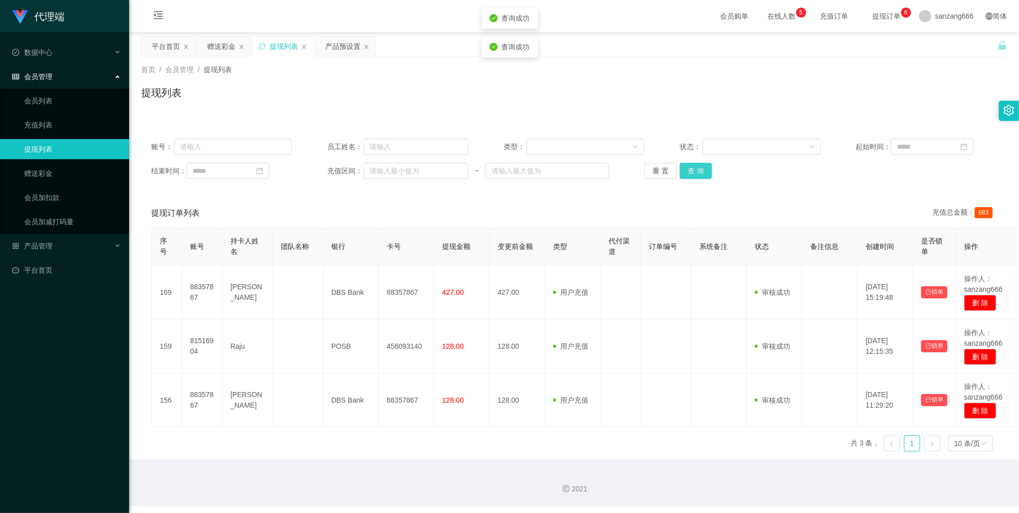
click at [686, 174] on button "查 询" at bounding box center [696, 171] width 32 height 16
click at [687, 171] on button "查 询" at bounding box center [696, 171] width 32 height 16
click at [700, 172] on button "查 询" at bounding box center [696, 171] width 32 height 16
click at [702, 174] on button "查 询" at bounding box center [696, 171] width 32 height 16
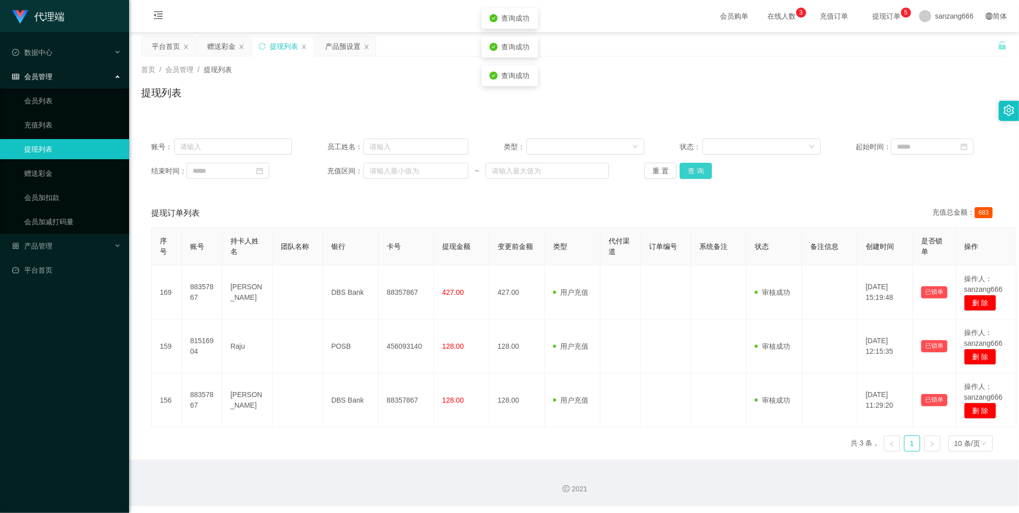
click at [702, 174] on button "查 询" at bounding box center [696, 171] width 32 height 16
click at [713, 184] on div "账号： 员工姓名： 类型： 状态： 起始时间： 结束时间： 充值区间： ~ 重 置 查 询" at bounding box center [574, 159] width 866 height 60
click at [704, 180] on div "账号： 员工姓名： 类型： 状态： 起始时间： 结束时间： 充值区间： ~ 重 置 查 询" at bounding box center [574, 159] width 866 height 60
click at [701, 177] on button "查 询" at bounding box center [696, 171] width 32 height 16
click at [696, 172] on button "查 询" at bounding box center [696, 171] width 32 height 16
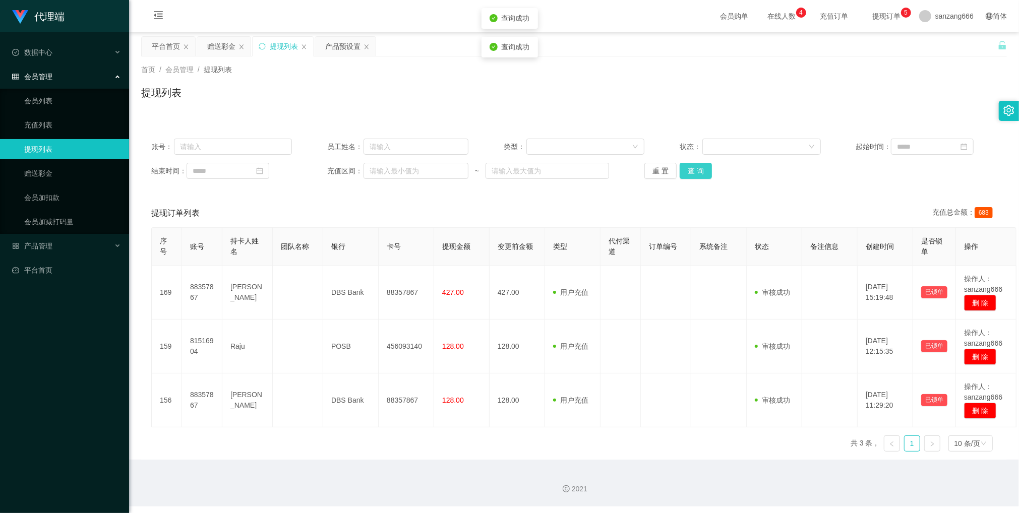
click at [696, 172] on button "查 询" at bounding box center [696, 171] width 32 height 16
click at [690, 170] on button "查 询" at bounding box center [696, 171] width 32 height 16
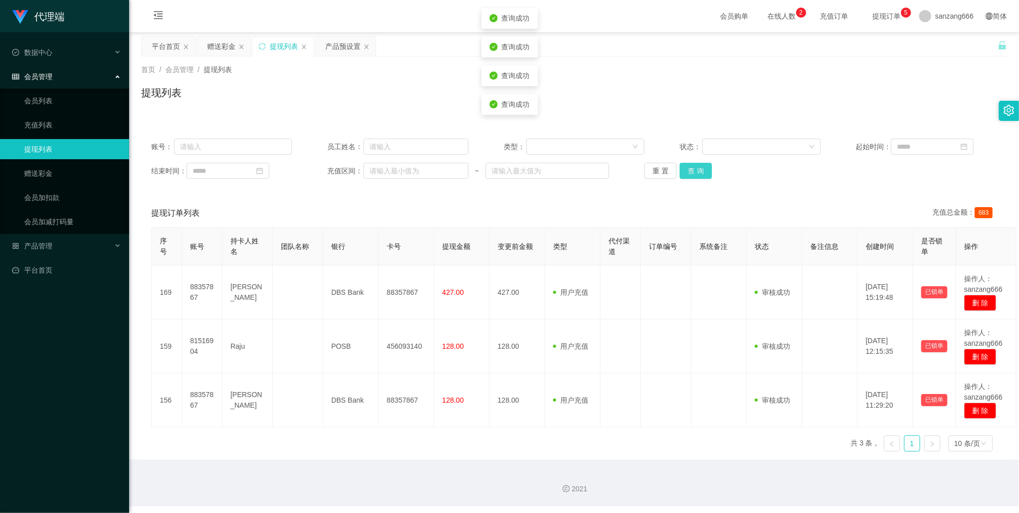
click at [690, 170] on button "查 询" at bounding box center [696, 171] width 32 height 16
click at [688, 166] on button "查 询" at bounding box center [696, 171] width 32 height 16
click at [693, 171] on button "查 询" at bounding box center [696, 171] width 32 height 16
click at [687, 177] on button "查 询" at bounding box center [696, 171] width 32 height 16
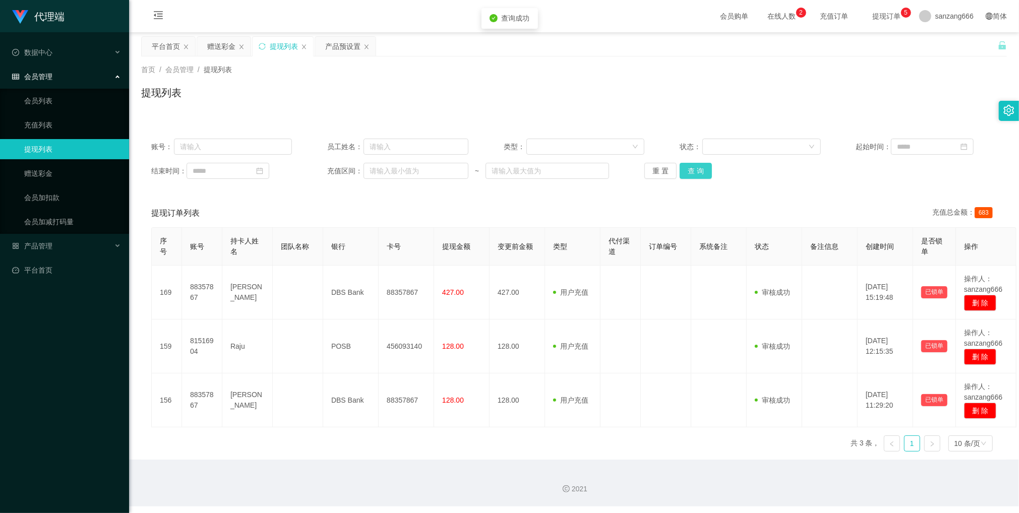
click at [688, 177] on button "查 询" at bounding box center [696, 171] width 32 height 16
click at [688, 177] on div "重 置 查 询" at bounding box center [714, 171] width 141 height 16
click at [688, 177] on button "查 询" at bounding box center [696, 171] width 32 height 16
click at [690, 174] on button "查 询" at bounding box center [696, 171] width 32 height 16
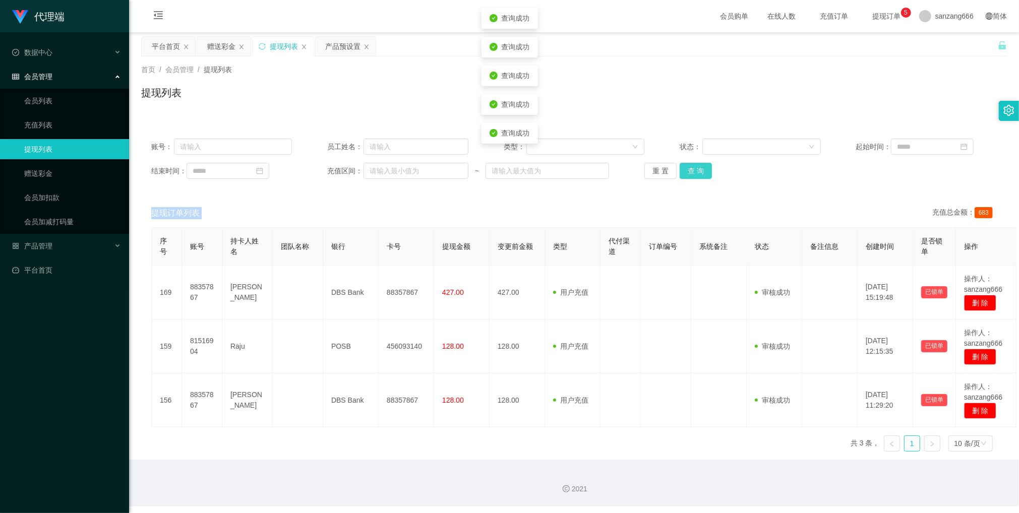
click at [691, 172] on button "查 询" at bounding box center [696, 171] width 32 height 16
click at [698, 173] on button "查 询" at bounding box center [696, 171] width 32 height 16
click at [351, 45] on div "产品预设置" at bounding box center [342, 46] width 35 height 19
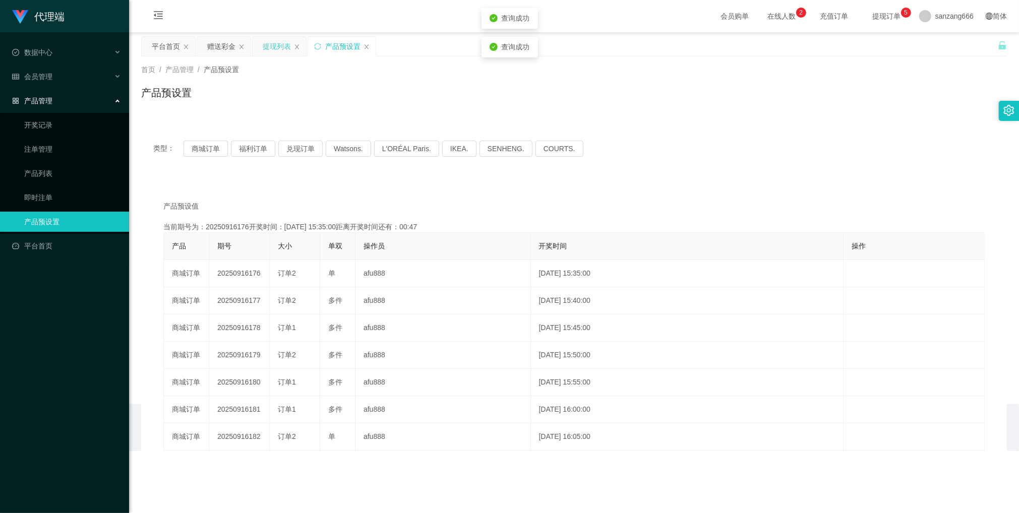
click at [278, 49] on div "提现列表" at bounding box center [277, 46] width 28 height 19
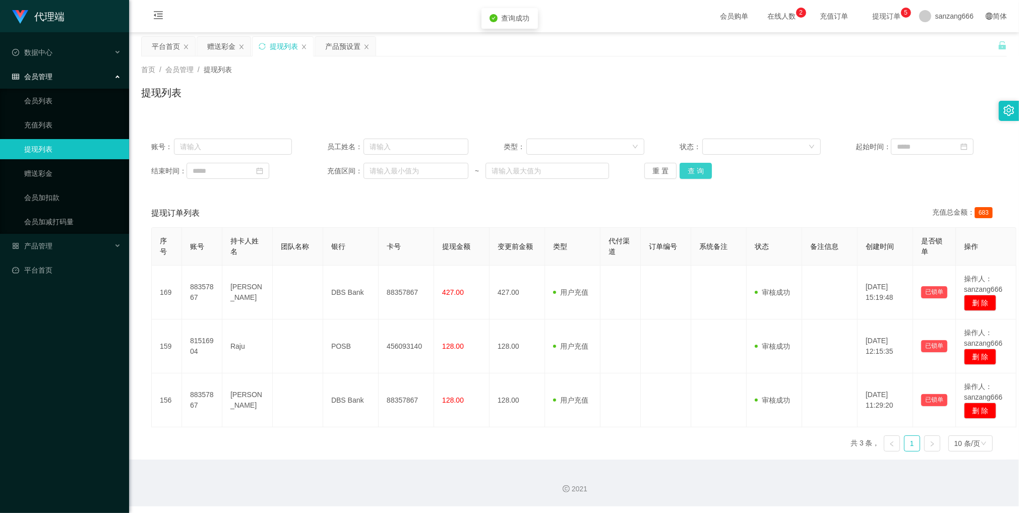
drag, startPoint x: 698, startPoint y: 168, endPoint x: 703, endPoint y: 166, distance: 5.4
click at [698, 168] on button "查 询" at bounding box center [696, 171] width 32 height 16
click at [684, 163] on button "查 询" at bounding box center [696, 171] width 32 height 16
click at [689, 166] on button "查 询" at bounding box center [696, 171] width 32 height 16
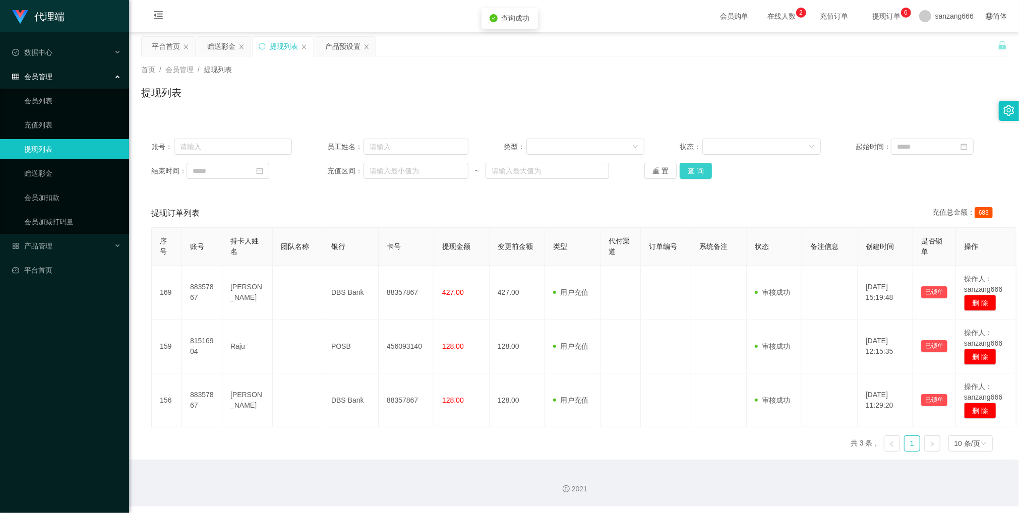
click at [690, 171] on button "查 询" at bounding box center [696, 171] width 32 height 16
click at [690, 171] on div "重 置 查 询" at bounding box center [714, 171] width 141 height 16
click at [690, 171] on button "查 询" at bounding box center [696, 171] width 32 height 16
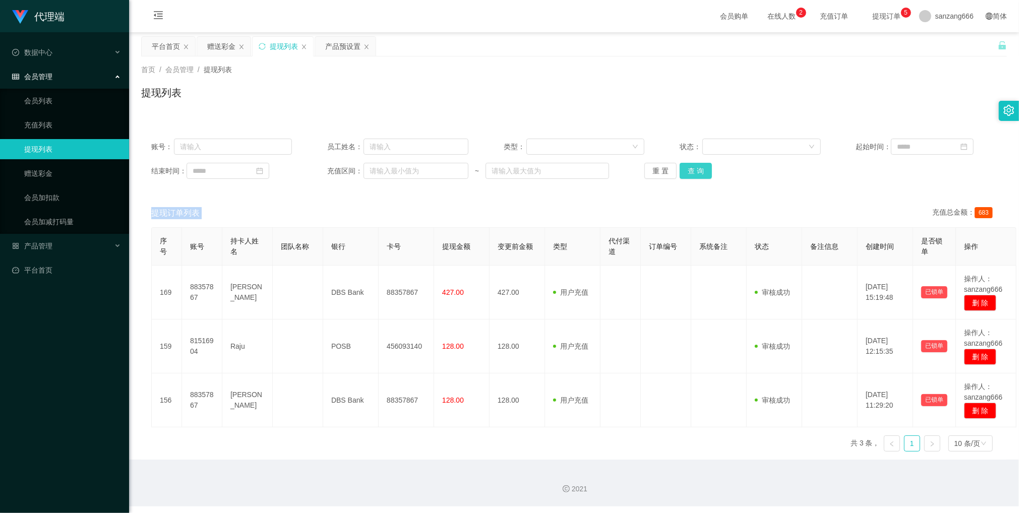
click at [697, 173] on button "查 询" at bounding box center [696, 171] width 32 height 16
click at [697, 173] on div "重 置 查 询" at bounding box center [714, 171] width 141 height 16
click at [698, 172] on button "查 询" at bounding box center [696, 171] width 32 height 16
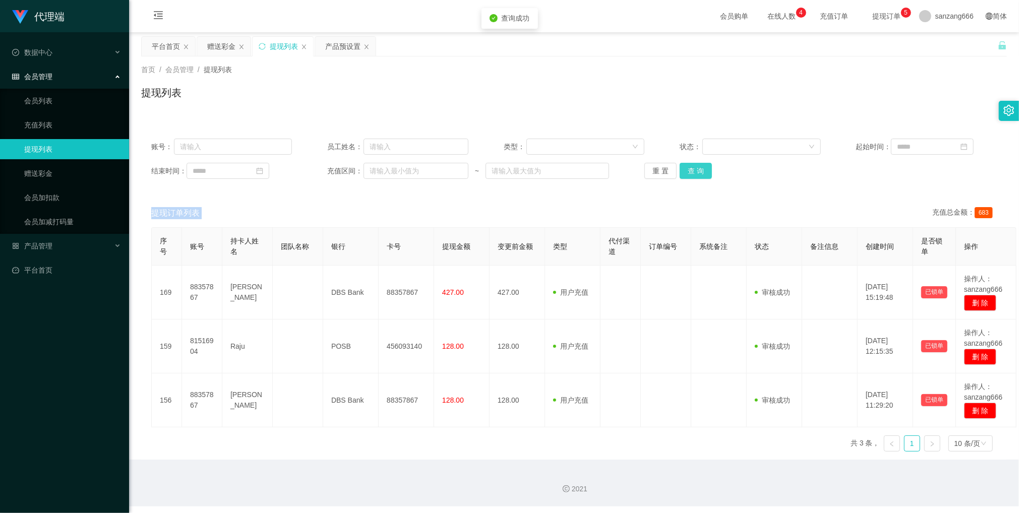
click at [699, 172] on button "查 询" at bounding box center [696, 171] width 32 height 16
click at [699, 172] on div "重 置 查 询" at bounding box center [714, 171] width 141 height 16
click at [699, 172] on button "查 询" at bounding box center [696, 171] width 32 height 16
click at [699, 172] on div "重 置 查 询" at bounding box center [714, 171] width 141 height 16
click at [692, 172] on button "查 询" at bounding box center [696, 171] width 32 height 16
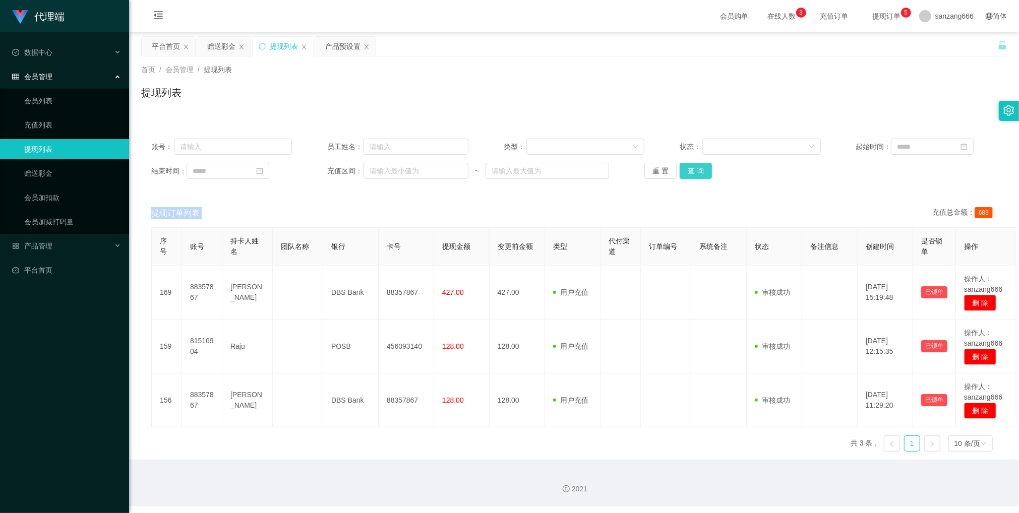
click at [690, 172] on button "查 询" at bounding box center [696, 171] width 32 height 16
click at [705, 170] on button "查 询" at bounding box center [696, 171] width 32 height 16
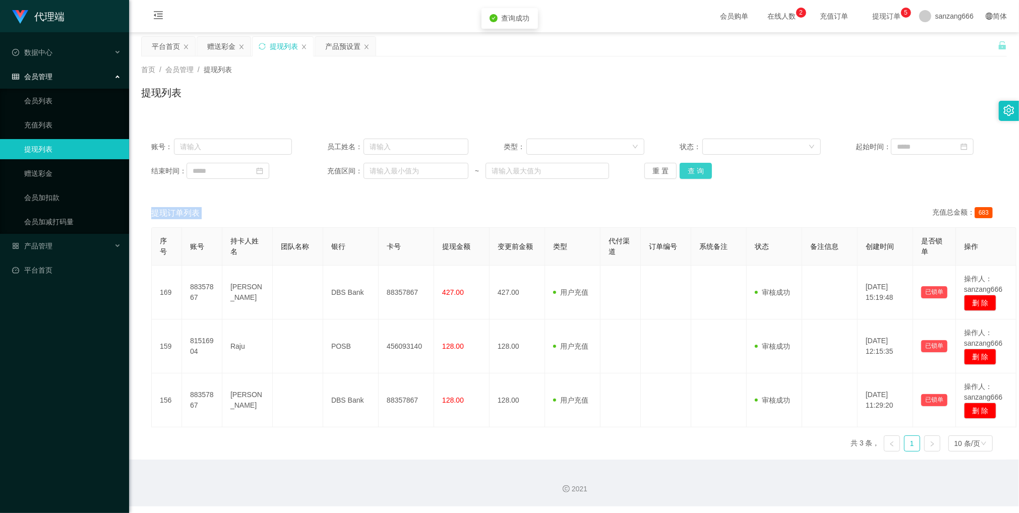
click at [705, 170] on button "查 询" at bounding box center [696, 171] width 32 height 16
click at [700, 173] on button "查 询" at bounding box center [696, 171] width 32 height 16
click at [696, 166] on button "查 询" at bounding box center [696, 171] width 32 height 16
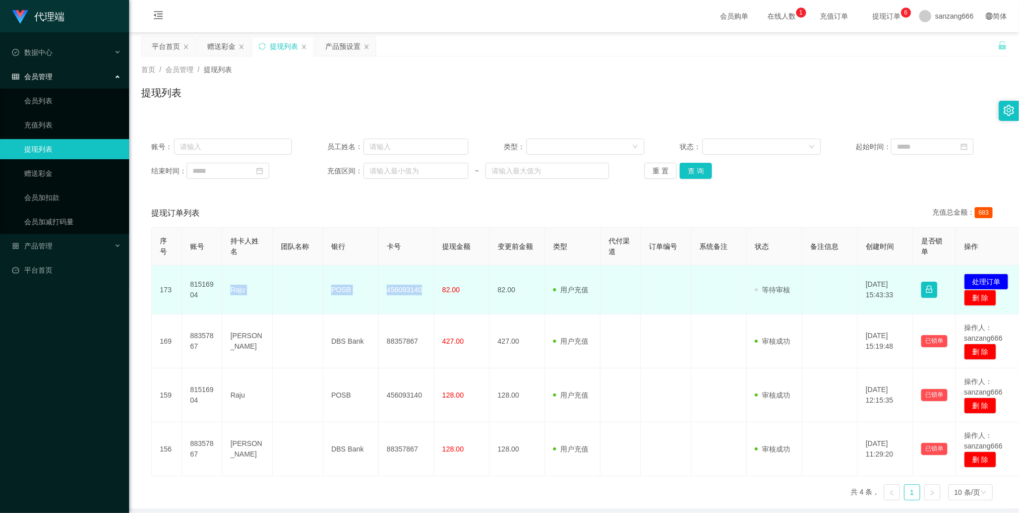
drag, startPoint x: 224, startPoint y: 293, endPoint x: 436, endPoint y: 289, distance: 212.3
click at [436, 289] on tr "173 81516904 Raju POSB 456093140 82.00 82.00 用户充值 人工扣款 审核驳回 审核成功 等待审核 [DATE] 15…" at bounding box center [587, 290] width 871 height 49
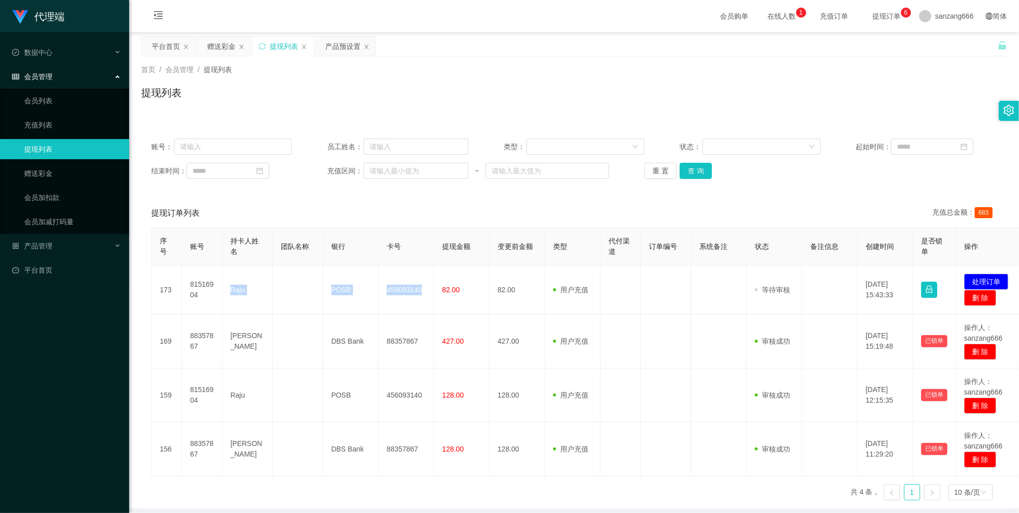
copy tr "Raju POSB 456093140"
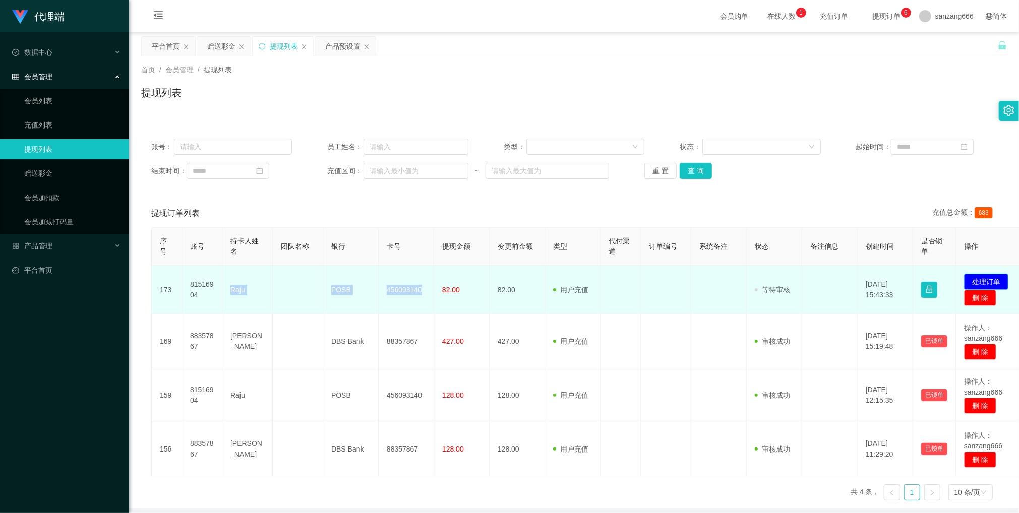
click at [984, 277] on button "处理订单" at bounding box center [986, 282] width 44 height 16
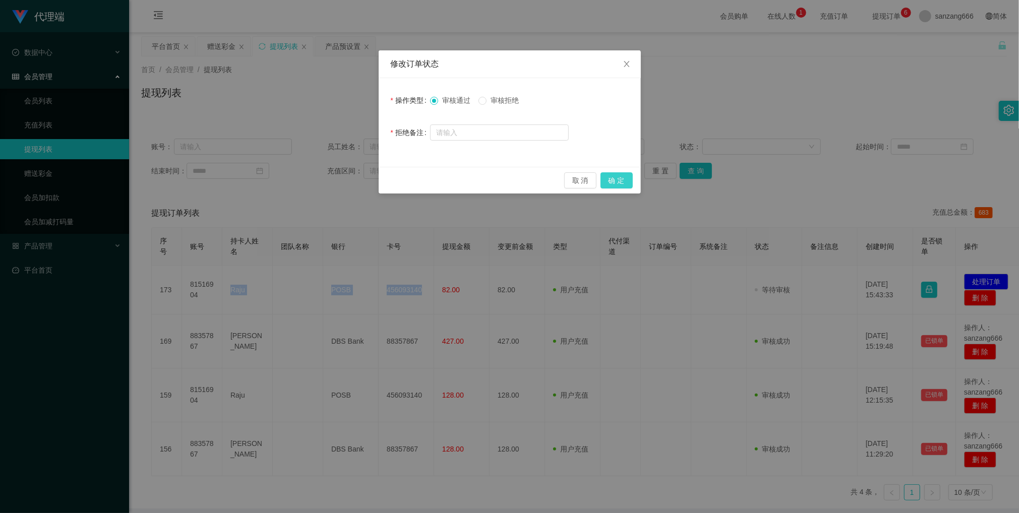
click at [617, 182] on button "确 定" at bounding box center [616, 180] width 32 height 16
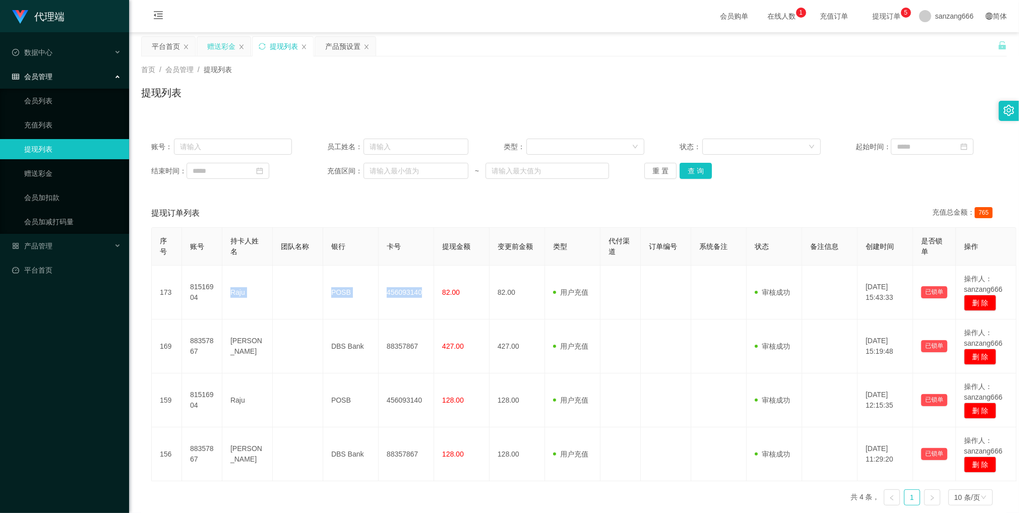
click at [208, 44] on div "赠送彩金" at bounding box center [221, 46] width 28 height 19
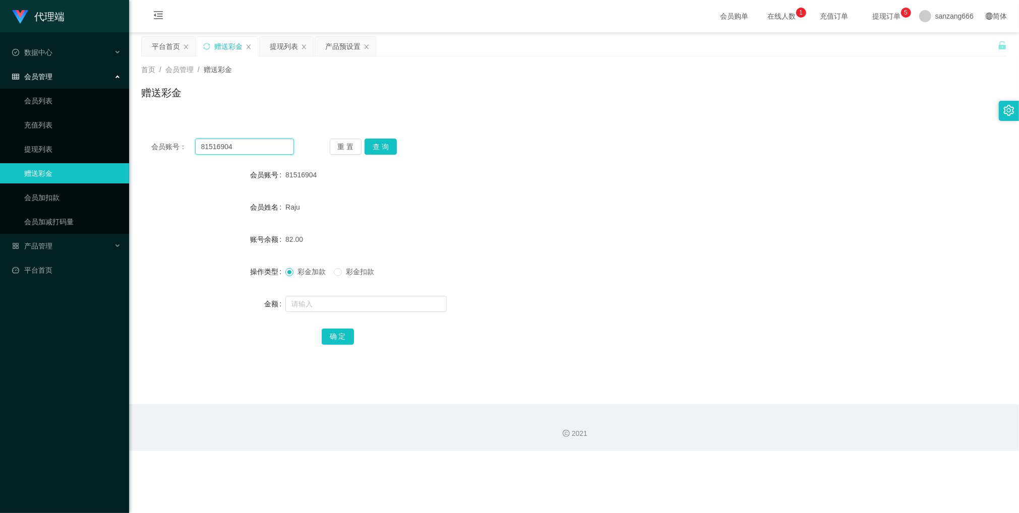
click at [230, 142] on input "81516904" at bounding box center [244, 147] width 99 height 16
paste input "8357867"
type input "88357867"
click at [378, 148] on button "查 询" at bounding box center [381, 147] width 32 height 16
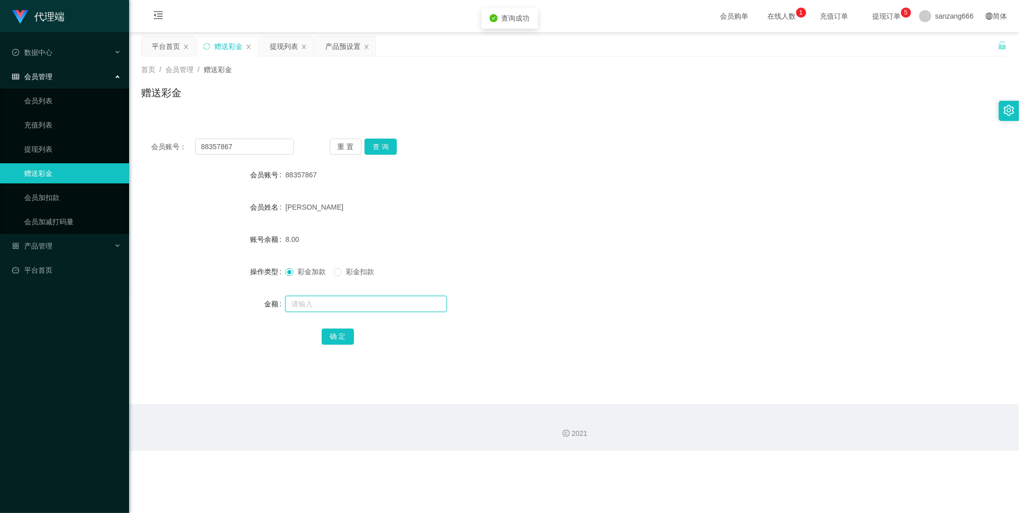
click at [326, 305] on input "text" at bounding box center [365, 304] width 161 height 16
type input "8"
click at [335, 331] on button "确 定" at bounding box center [338, 337] width 32 height 16
click at [228, 150] on input "88357867" at bounding box center [244, 147] width 99 height 16
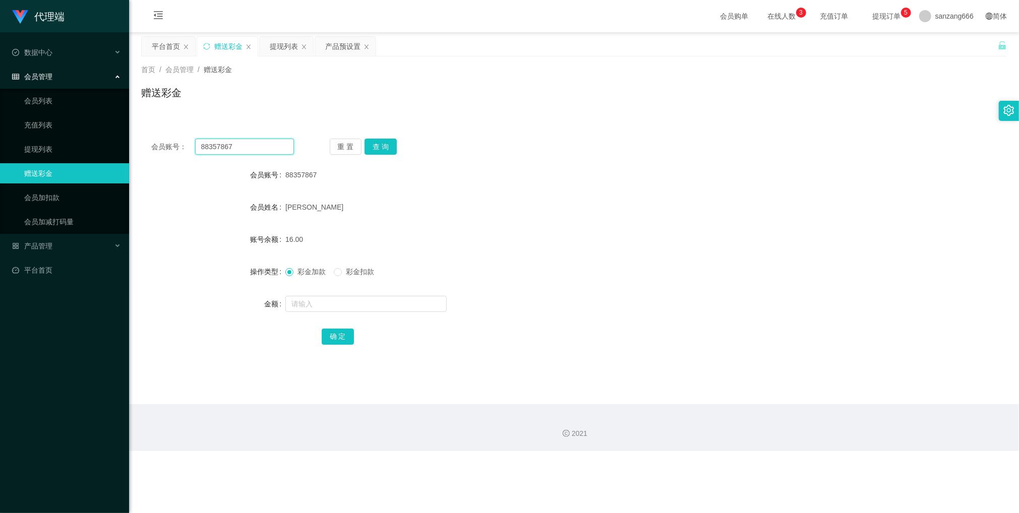
paste input "1516904"
type input "81516904"
click at [380, 144] on button "查 询" at bounding box center [381, 147] width 32 height 16
click at [341, 309] on input "text" at bounding box center [365, 304] width 161 height 16
type input "8"
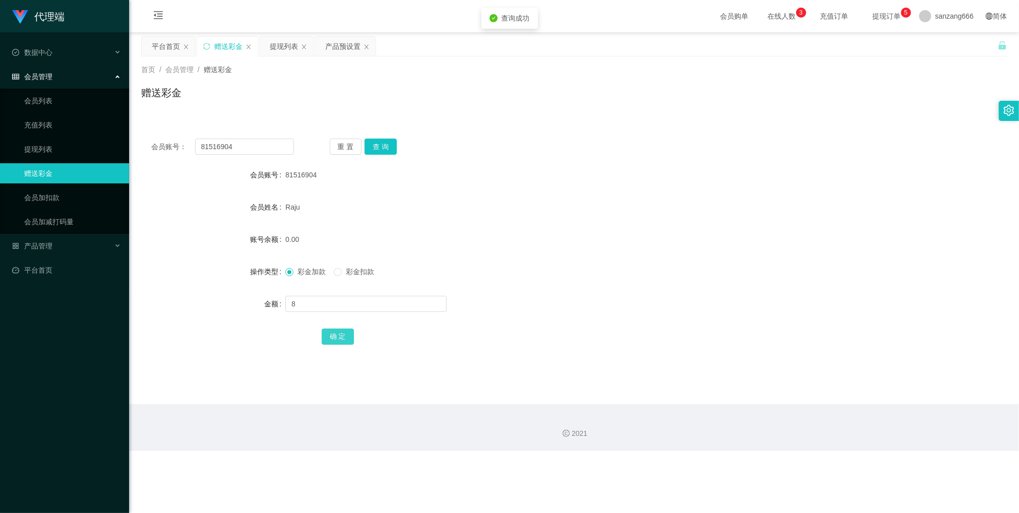
drag, startPoint x: 349, startPoint y: 340, endPoint x: 357, endPoint y: 330, distance: 12.9
click at [349, 340] on button "确 定" at bounding box center [338, 337] width 32 height 16
click at [247, 149] on input "81516904" at bounding box center [244, 147] width 99 height 16
paste input "8357867"
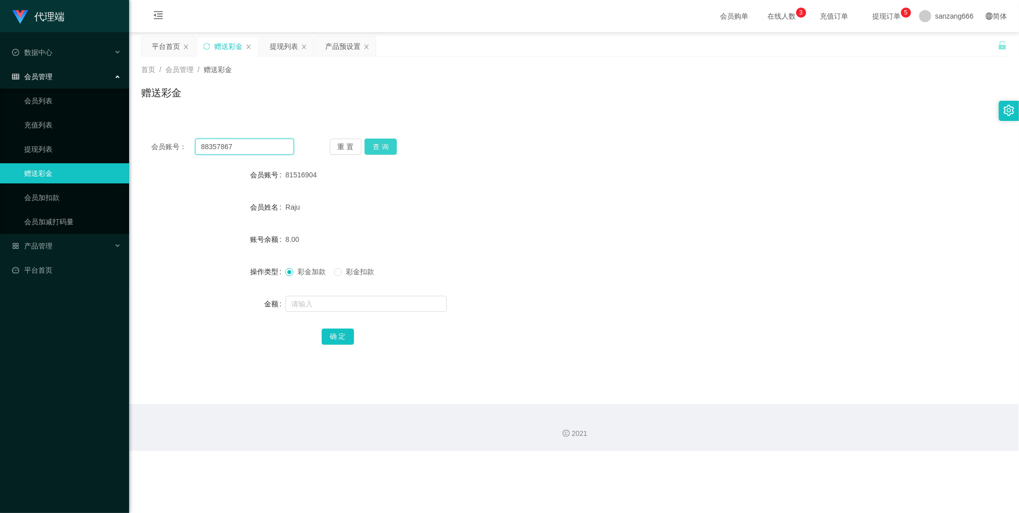
type input "88357867"
click at [374, 144] on button "查 询" at bounding box center [381, 147] width 32 height 16
click at [331, 304] on input "text" at bounding box center [365, 304] width 161 height 16
type input "8"
click at [337, 339] on button "确 定" at bounding box center [338, 337] width 32 height 16
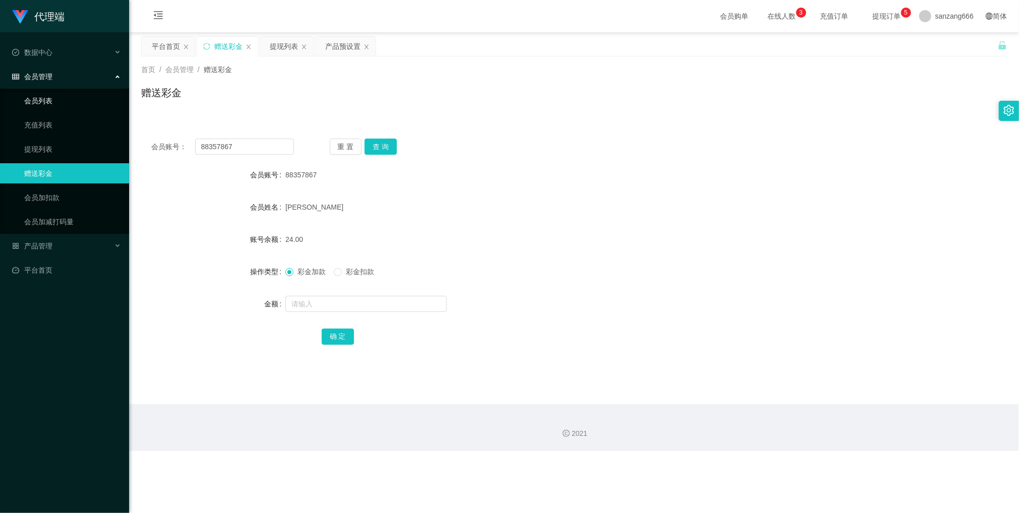
click at [39, 97] on link "会员列表" at bounding box center [72, 101] width 97 height 20
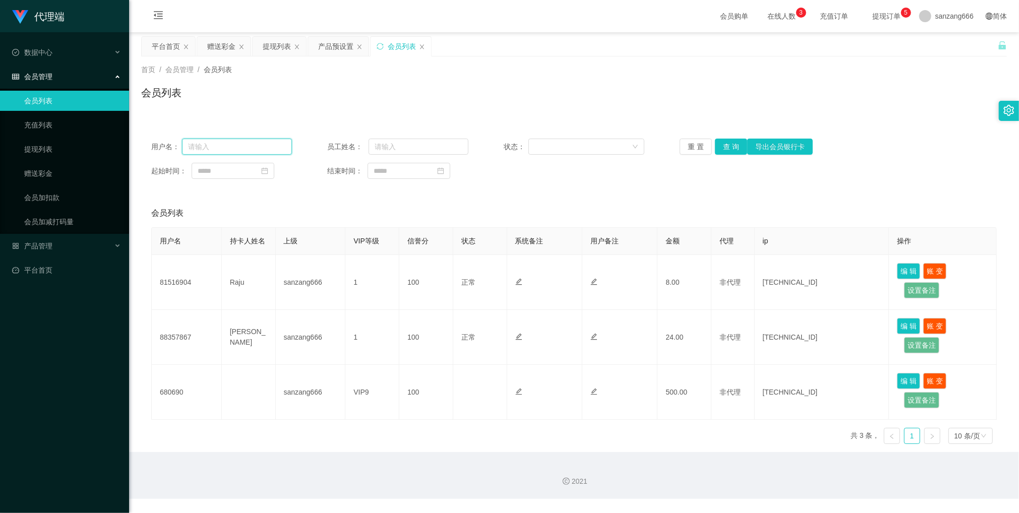
drag, startPoint x: 214, startPoint y: 146, endPoint x: 219, endPoint y: 141, distance: 6.8
click at [214, 146] on input "text" at bounding box center [237, 147] width 110 height 16
paste input "88357867"
type input "88357867"
click at [720, 144] on button "查 询" at bounding box center [731, 147] width 32 height 16
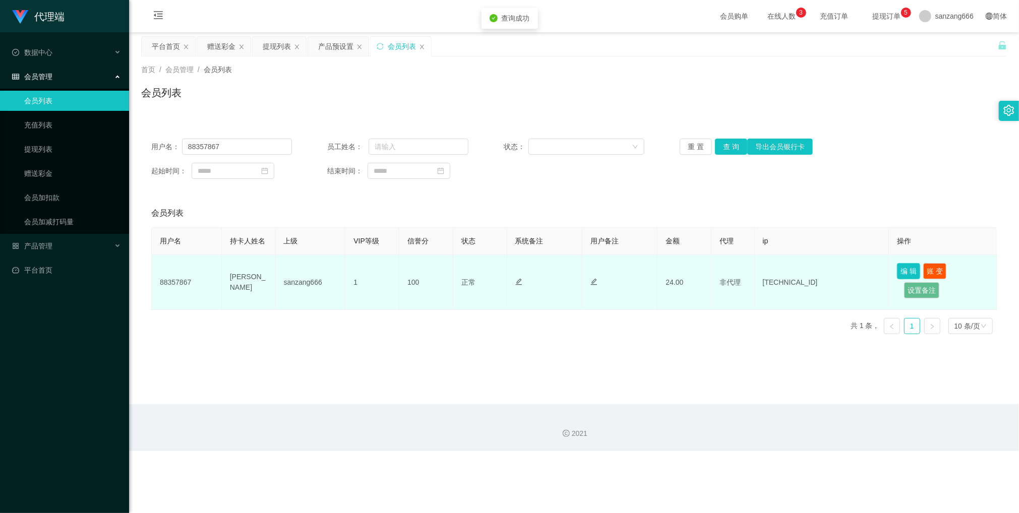
click at [907, 273] on button "编 辑" at bounding box center [908, 271] width 23 height 16
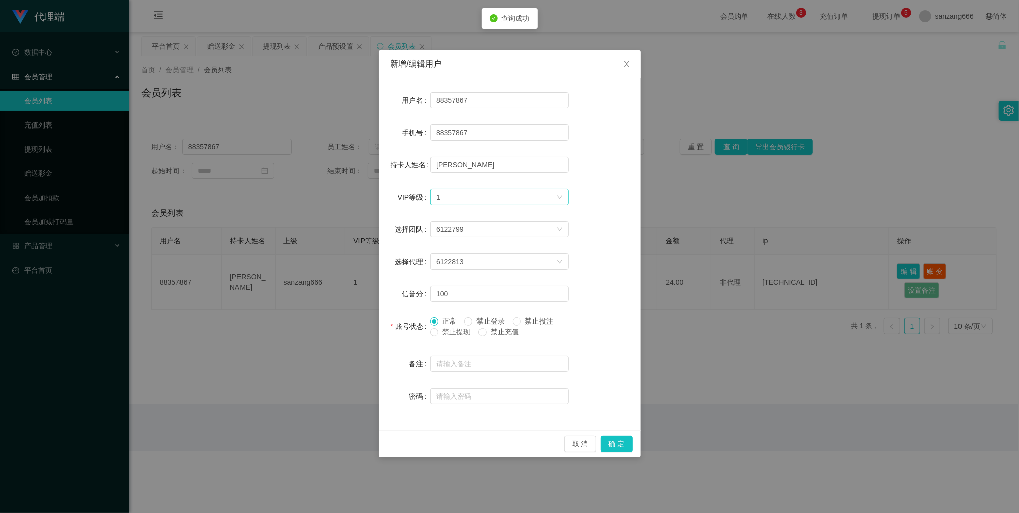
click at [466, 192] on div "选择VIP等级 1" at bounding box center [496, 197] width 120 height 15
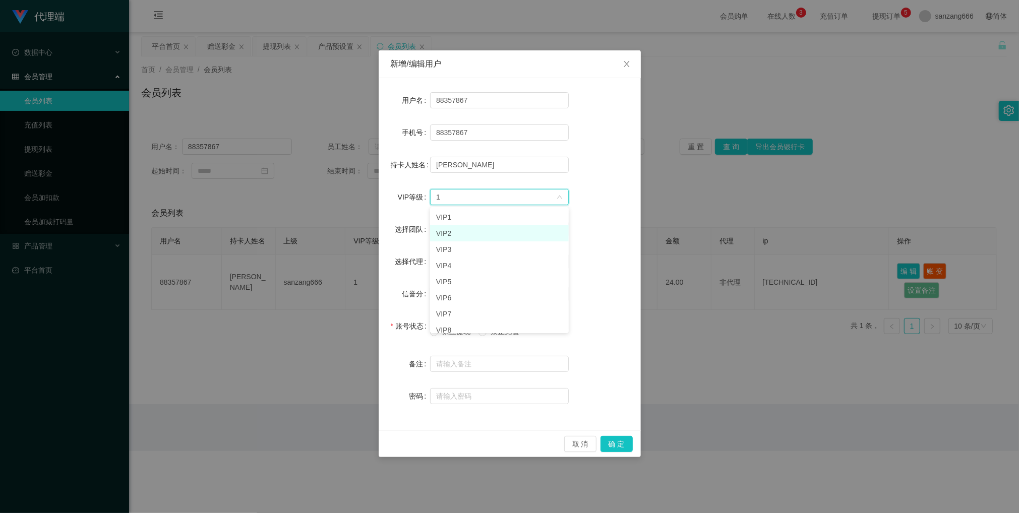
click at [461, 236] on li "VIP2" at bounding box center [499, 233] width 139 height 16
click at [617, 389] on button "确 定" at bounding box center [616, 444] width 32 height 16
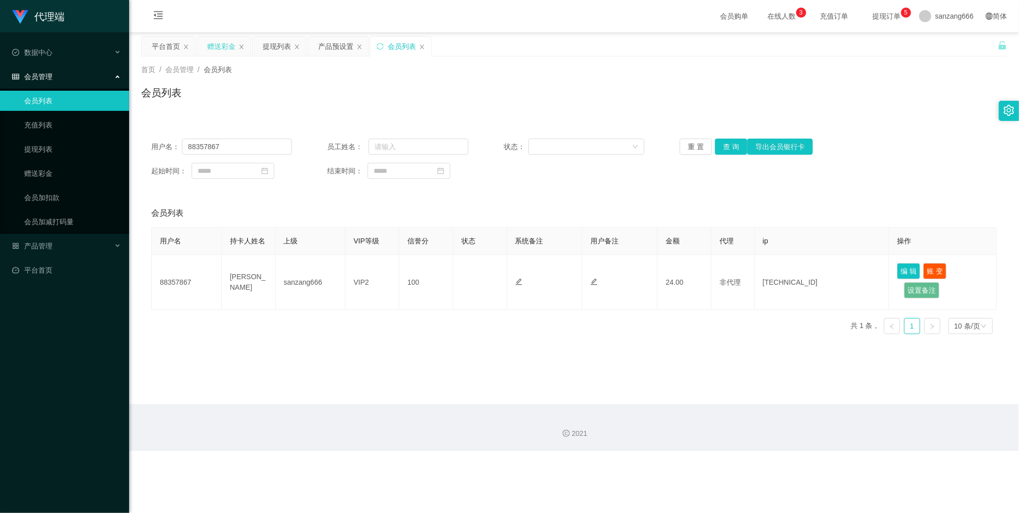
click at [218, 41] on div "赠送彩金" at bounding box center [221, 46] width 28 height 19
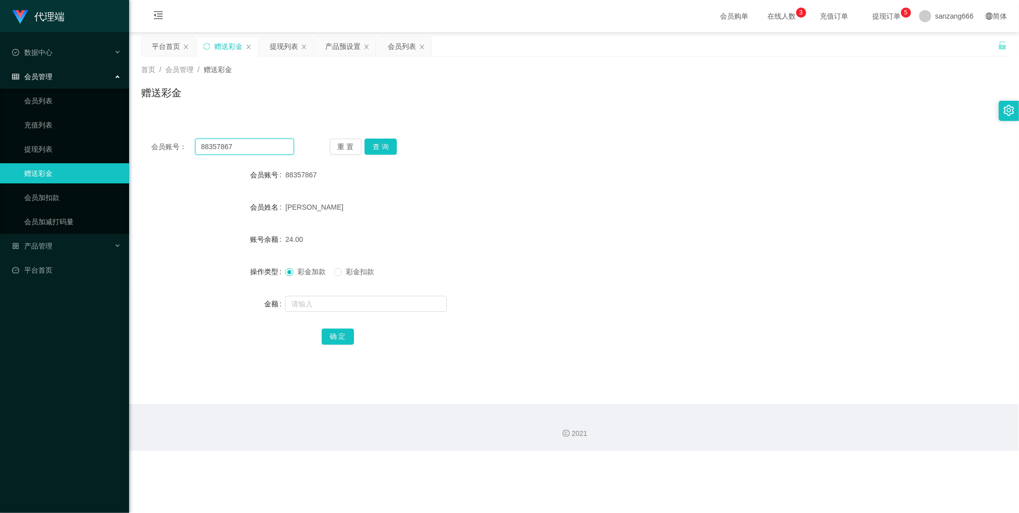
drag, startPoint x: 243, startPoint y: 146, endPoint x: 146, endPoint y: 134, distance: 97.5
click at [146, 135] on div "会员账号： 88357867 重 置 查 询 会员账号 88357867 会员姓名 [PERSON_NAME] 账号余额 24.00 操作类型 彩金加款 彩金…" at bounding box center [574, 249] width 866 height 240
click at [386, 146] on button "查 询" at bounding box center [381, 147] width 32 height 16
click at [329, 308] on input "text" at bounding box center [365, 304] width 161 height 16
type input "38"
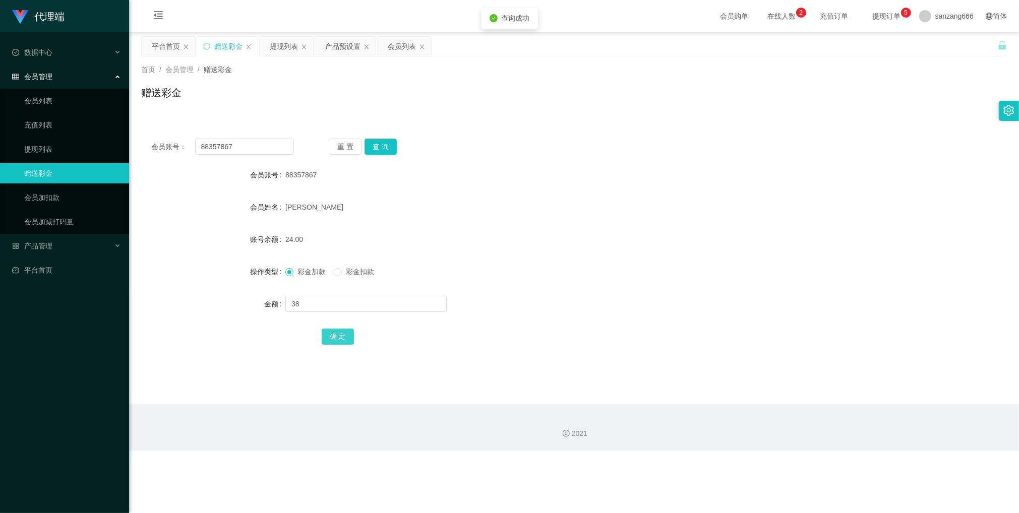
click at [324, 333] on button "确 定" at bounding box center [338, 337] width 32 height 16
click at [384, 150] on button "查 询" at bounding box center [381, 147] width 32 height 16
click at [210, 146] on input "88357867" at bounding box center [244, 147] width 99 height 16
click at [386, 147] on button "查 询" at bounding box center [381, 147] width 32 height 16
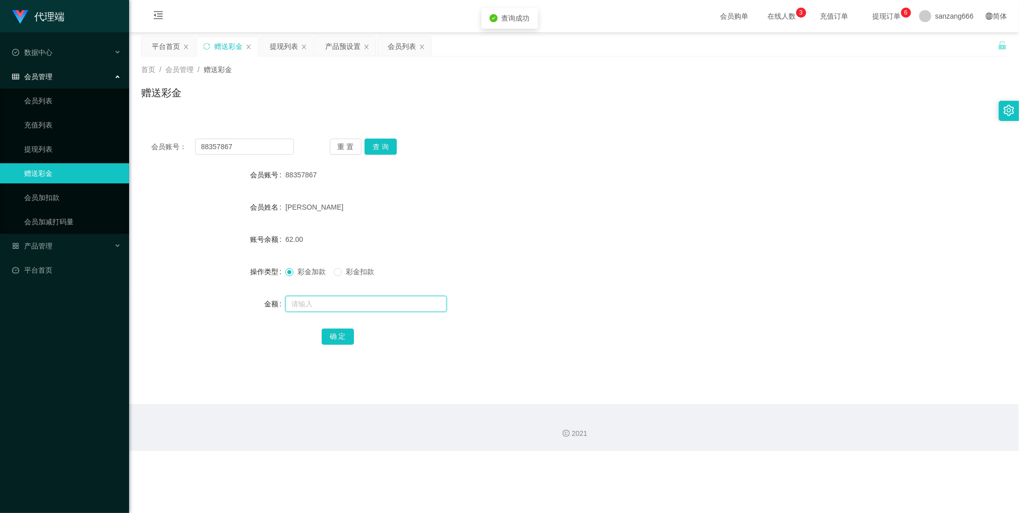
click at [309, 309] on input "text" at bounding box center [365, 304] width 161 height 16
type input "8"
click at [327, 333] on button "确 定" at bounding box center [338, 337] width 32 height 16
click at [220, 146] on input "88357867" at bounding box center [244, 147] width 99 height 16
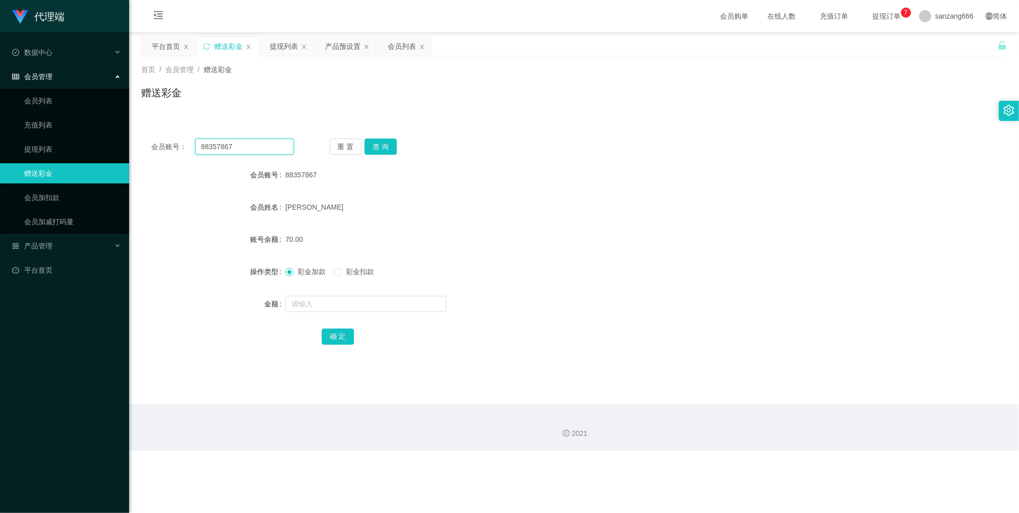
paste input "1516904"
type input "81516904"
click at [387, 147] on button "查 询" at bounding box center [381, 147] width 32 height 16
click at [321, 307] on input "text" at bounding box center [365, 304] width 161 height 16
type input "16"
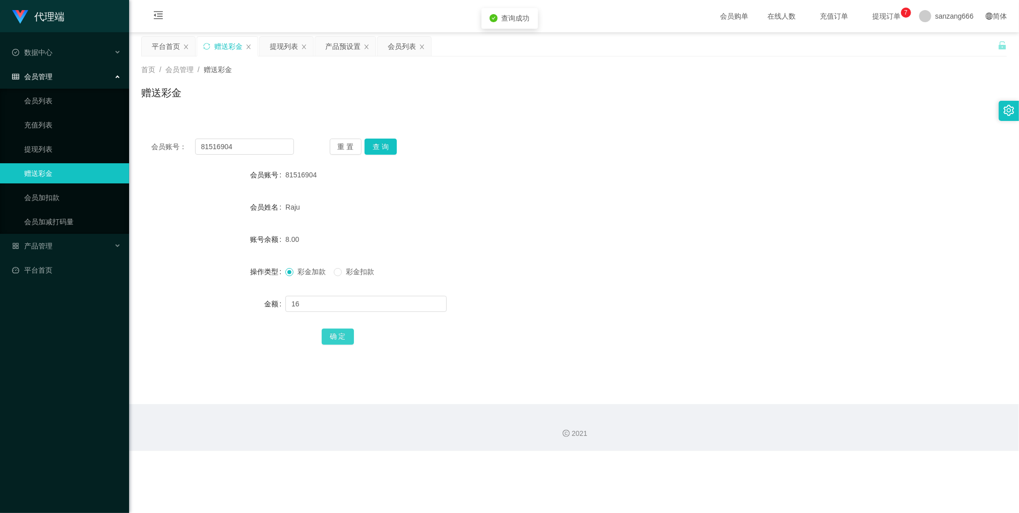
click at [345, 335] on button "确 定" at bounding box center [338, 337] width 32 height 16
click at [291, 44] on div "提现列表" at bounding box center [284, 46] width 28 height 19
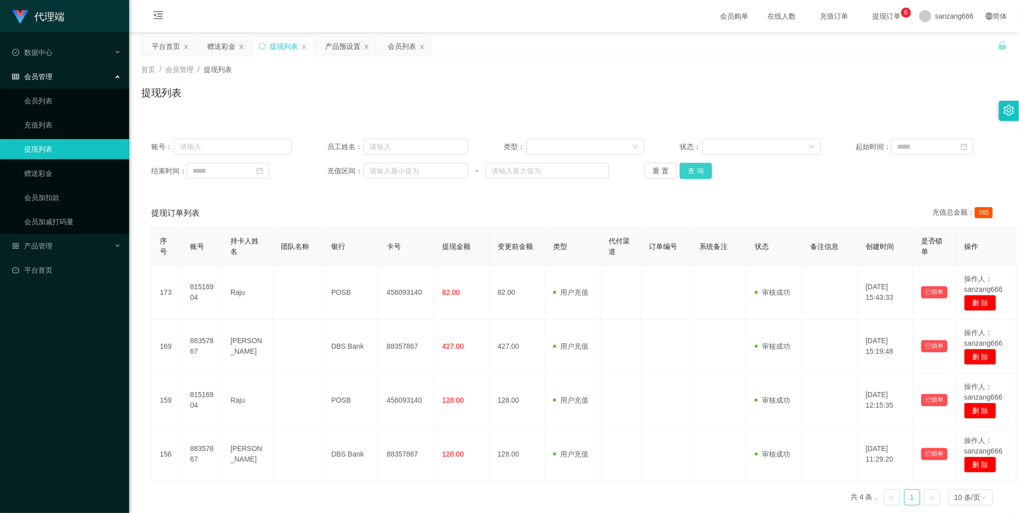
click at [698, 175] on button "查 询" at bounding box center [696, 171] width 32 height 16
click at [696, 174] on button "查 询" at bounding box center [696, 171] width 32 height 16
click at [223, 47] on div "赠送彩金" at bounding box center [221, 46] width 28 height 19
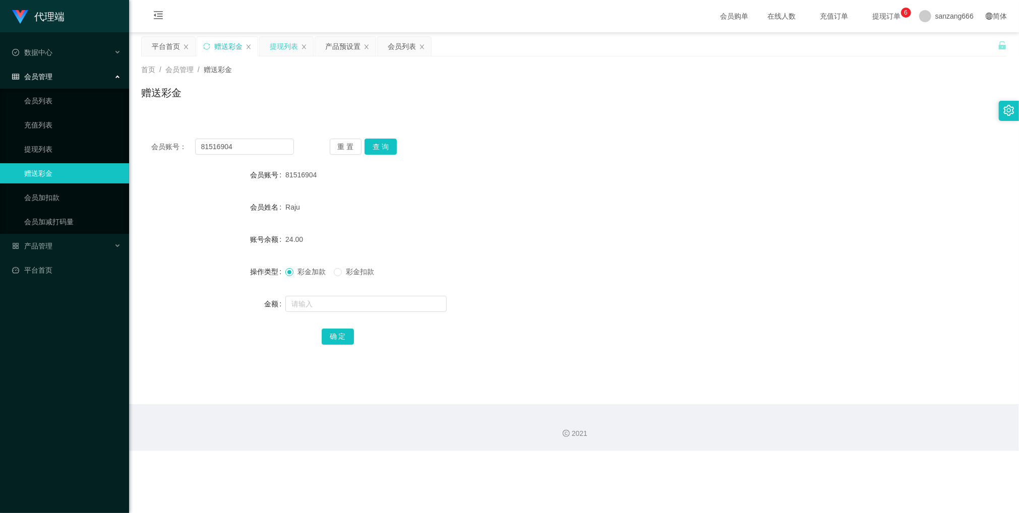
click at [290, 53] on div "提现列表" at bounding box center [284, 46] width 28 height 19
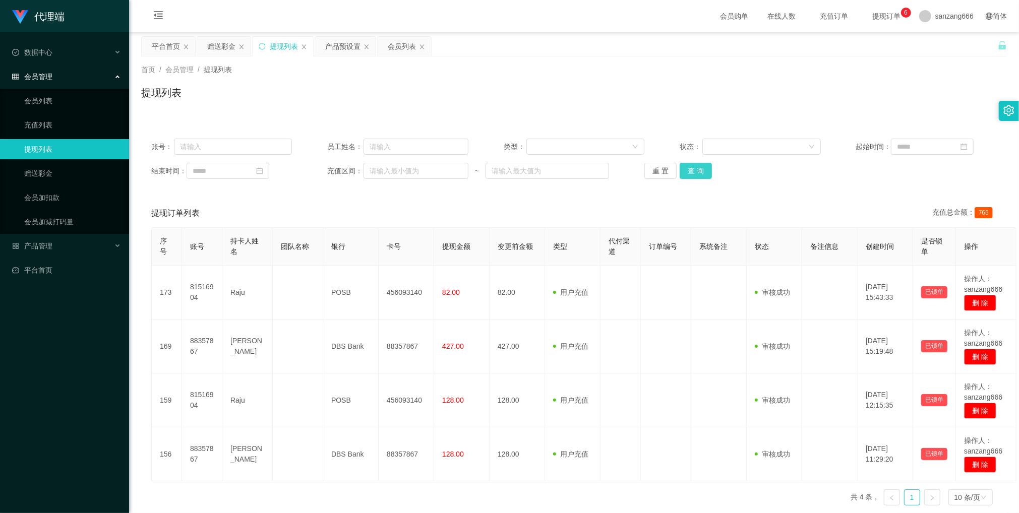
click at [688, 176] on button "查 询" at bounding box center [696, 171] width 32 height 16
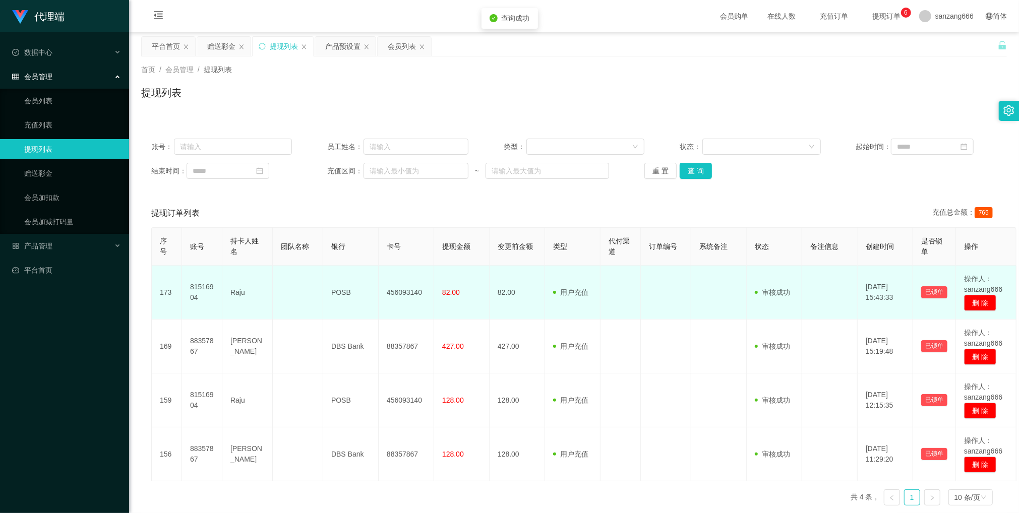
click at [193, 285] on td "81516904" at bounding box center [202, 293] width 40 height 54
click at [193, 284] on td "81516904" at bounding box center [202, 293] width 40 height 54
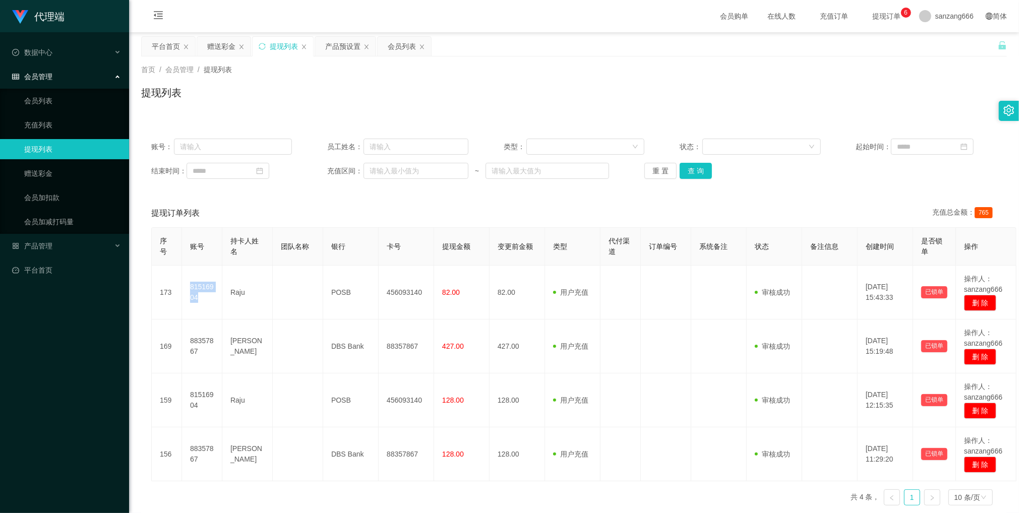
copy td "81516904"
click at [218, 54] on div "赠送彩金" at bounding box center [221, 46] width 28 height 19
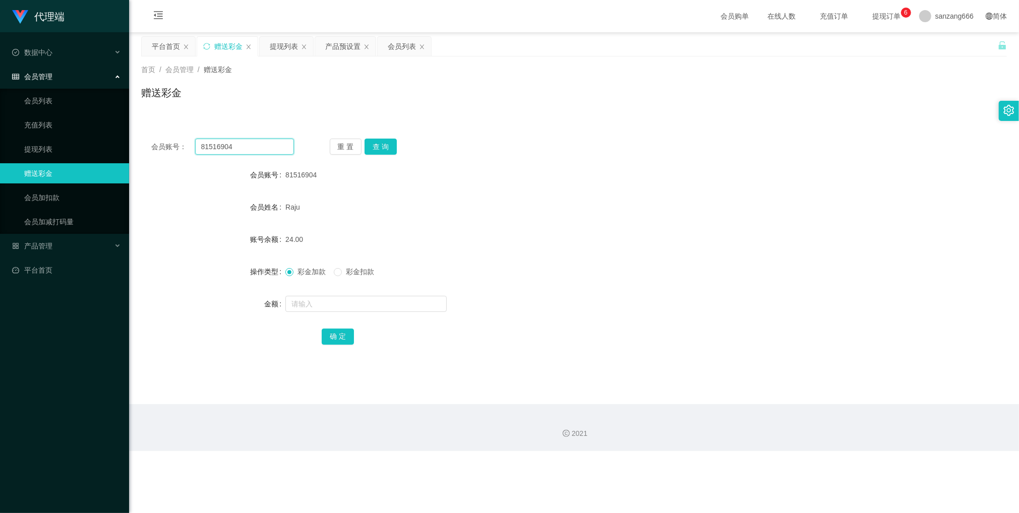
click at [229, 154] on input "81516904" at bounding box center [244, 147] width 99 height 16
click at [376, 148] on button "查 询" at bounding box center [381, 147] width 32 height 16
click at [232, 149] on input "81516904" at bounding box center [244, 147] width 99 height 16
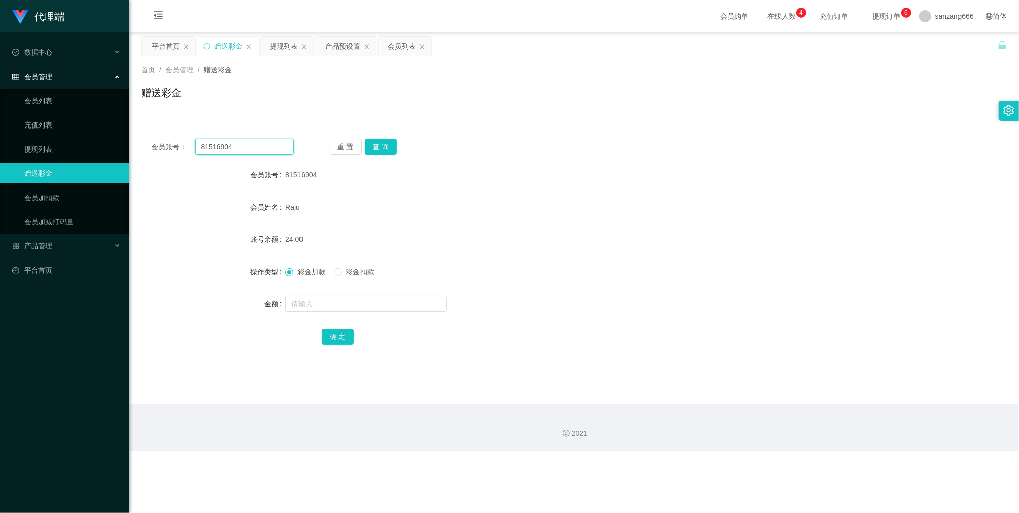
click at [232, 149] on input "81516904" at bounding box center [244, 147] width 99 height 16
paste input "8357867"
type input "88357867"
click at [373, 150] on button "查 询" at bounding box center [381, 147] width 32 height 16
click at [329, 305] on input "text" at bounding box center [365, 304] width 161 height 16
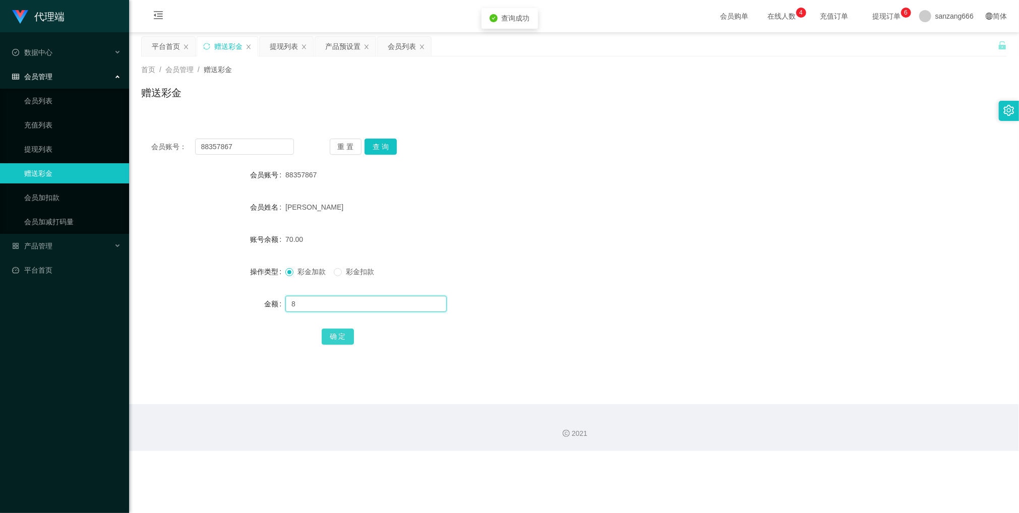
type input "8"
click at [328, 340] on button "确 定" at bounding box center [338, 337] width 32 height 16
click at [378, 140] on button "查 询" at bounding box center [381, 147] width 32 height 16
drag, startPoint x: 298, startPoint y: 49, endPoint x: 305, endPoint y: 47, distance: 6.9
click at [298, 49] on div "提现列表" at bounding box center [284, 46] width 28 height 19
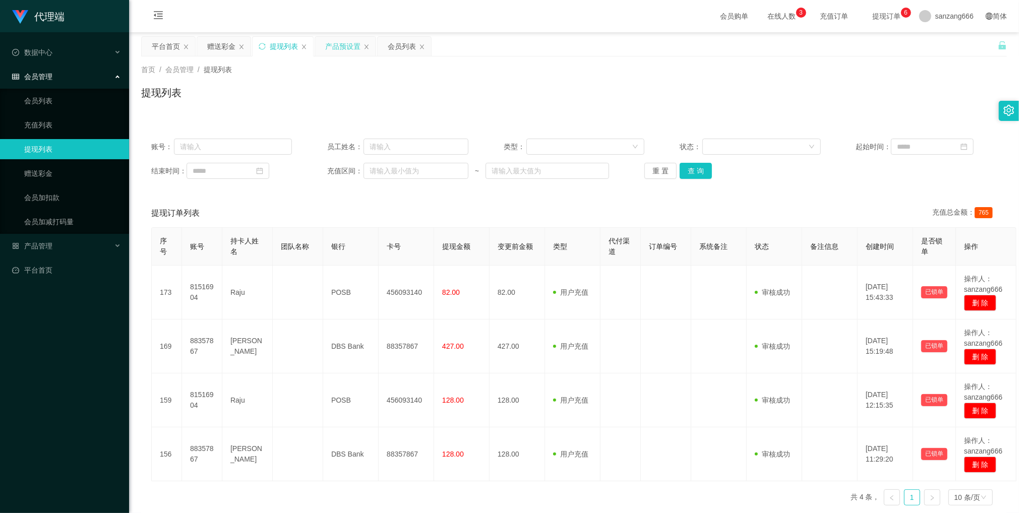
click at [339, 41] on div "产品预设置" at bounding box center [342, 46] width 35 height 19
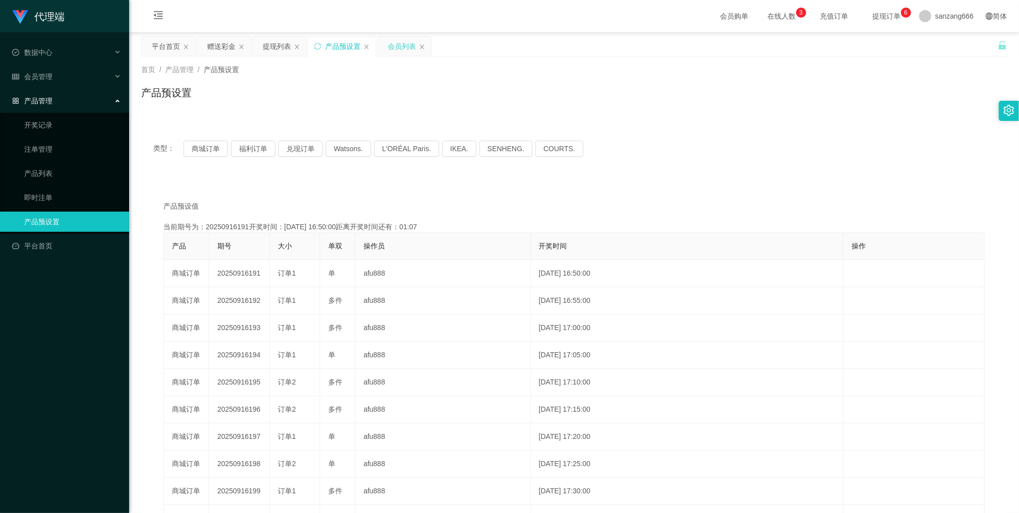
drag, startPoint x: 387, startPoint y: 47, endPoint x: 387, endPoint y: 55, distance: 8.6
click at [387, 55] on div "会员列表" at bounding box center [404, 56] width 37 height 38
click at [392, 49] on div "会员列表" at bounding box center [402, 46] width 28 height 19
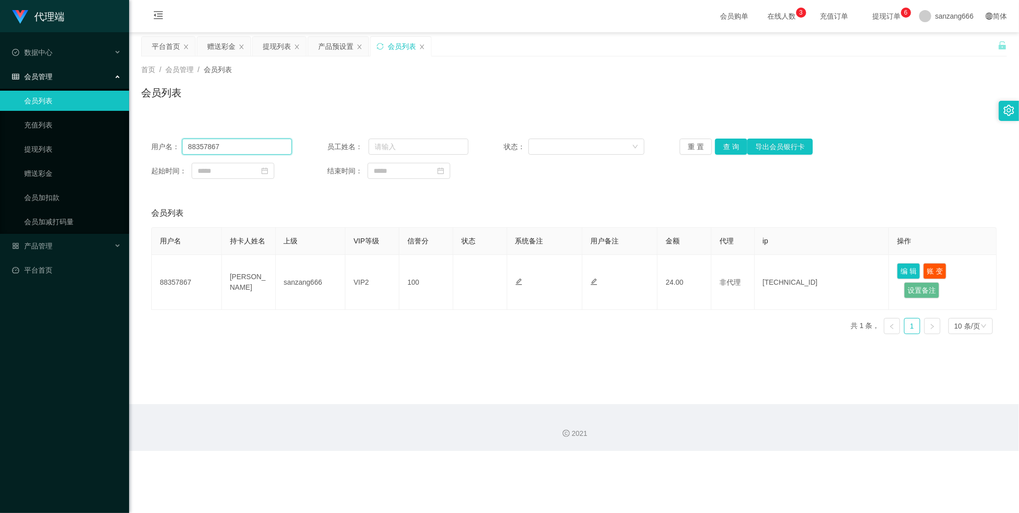
drag, startPoint x: 258, startPoint y: 145, endPoint x: 171, endPoint y: 144, distance: 86.7
click at [170, 145] on div "用户名： 88357867" at bounding box center [221, 147] width 141 height 16
drag, startPoint x: 695, startPoint y: 138, endPoint x: 700, endPoint y: 144, distance: 7.9
click at [695, 139] on button "重 置" at bounding box center [696, 147] width 32 height 16
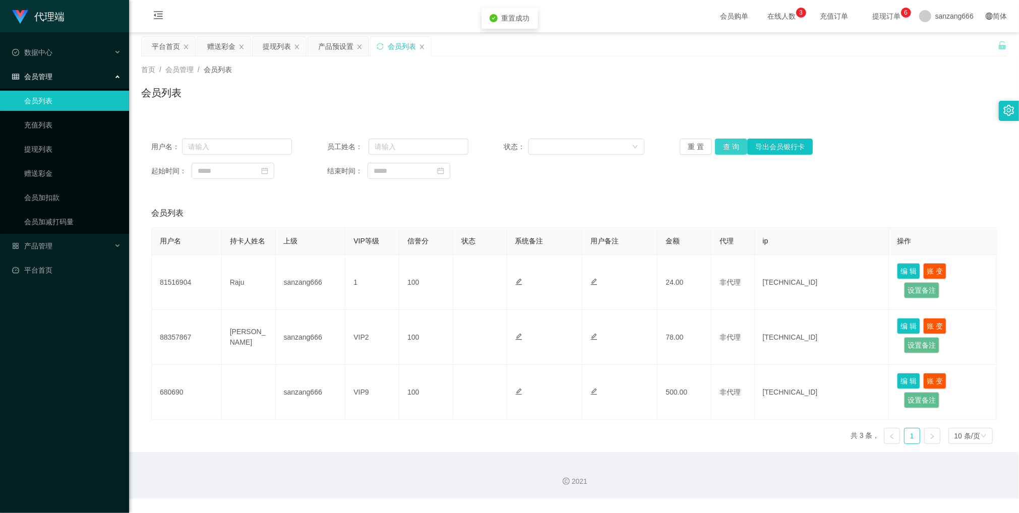
click at [723, 150] on button "查 询" at bounding box center [731, 147] width 32 height 16
